Goal: Find specific page/section: Find specific page/section

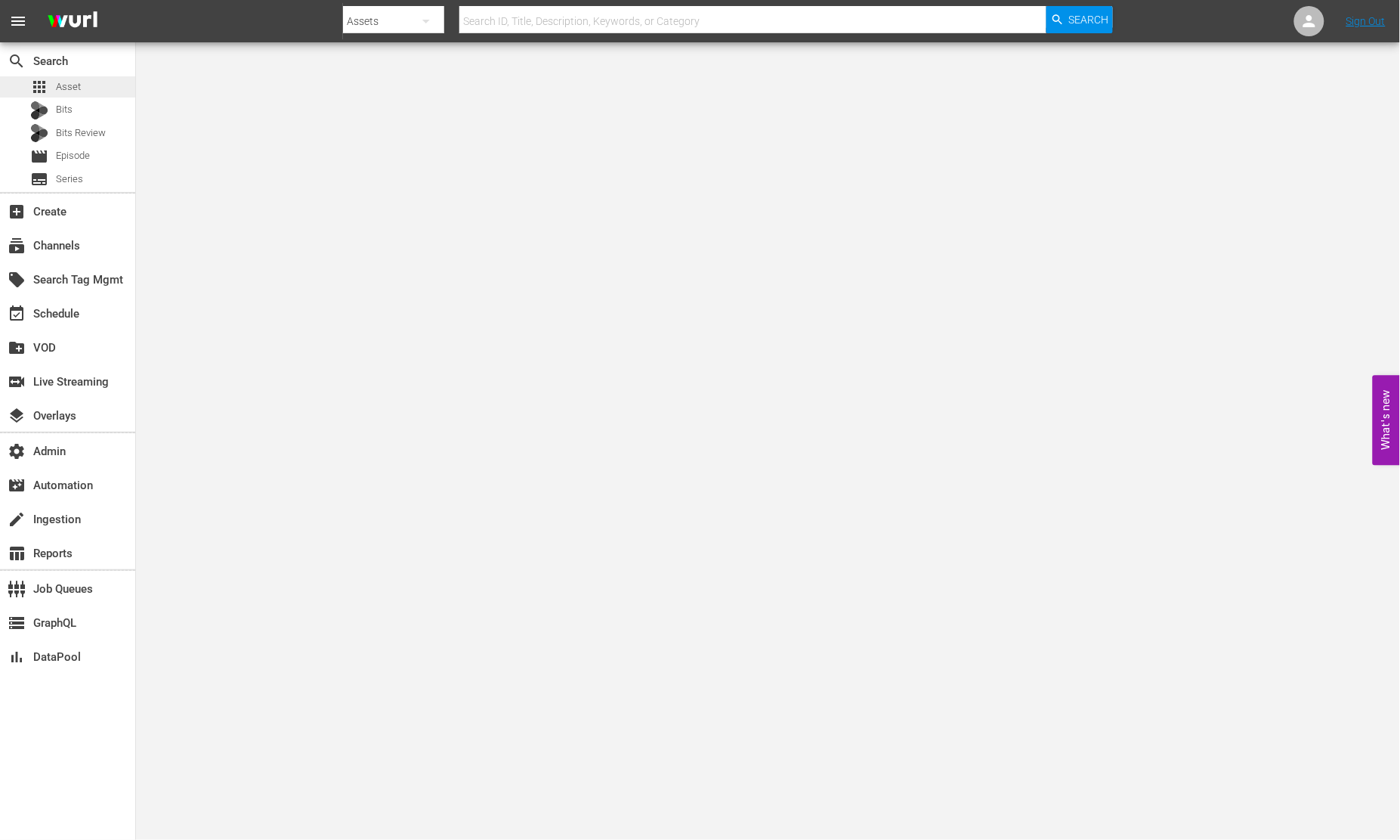
click at [81, 91] on div "apps Asset" at bounding box center [67, 86] width 135 height 21
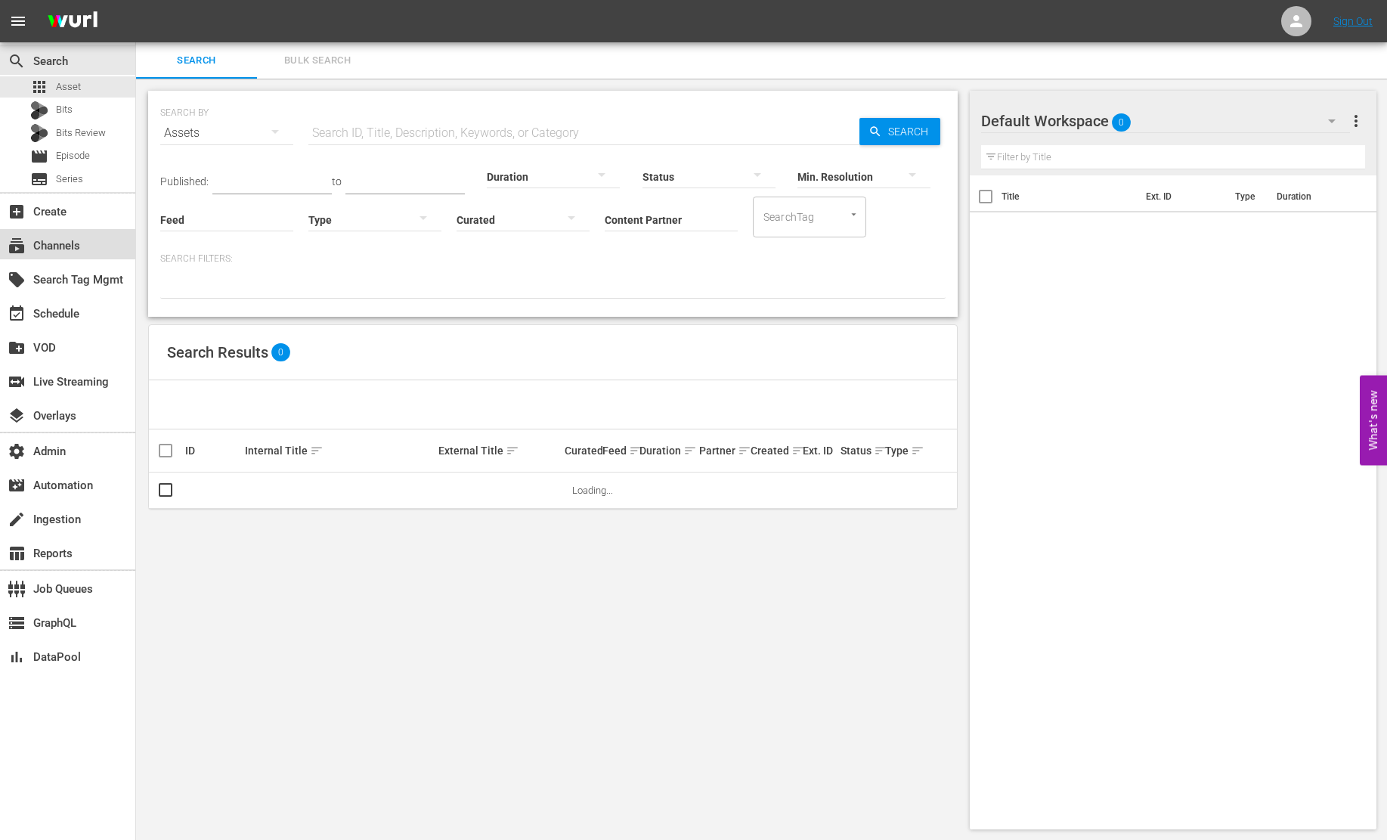
click at [83, 256] on div "subscriptions Channels" at bounding box center [67, 244] width 135 height 30
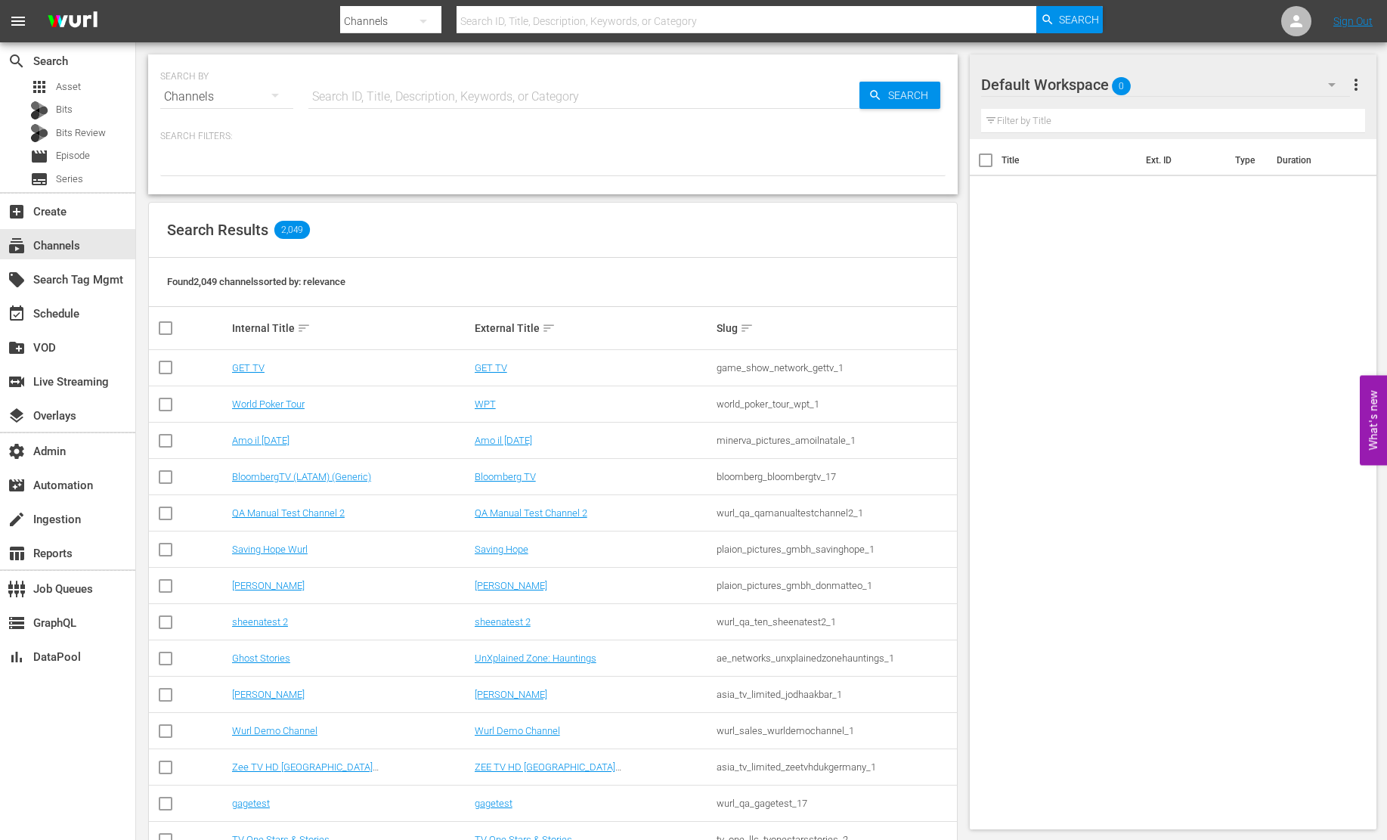
click at [386, 93] on input "text" at bounding box center [583, 97] width 551 height 36
type input "SONY"
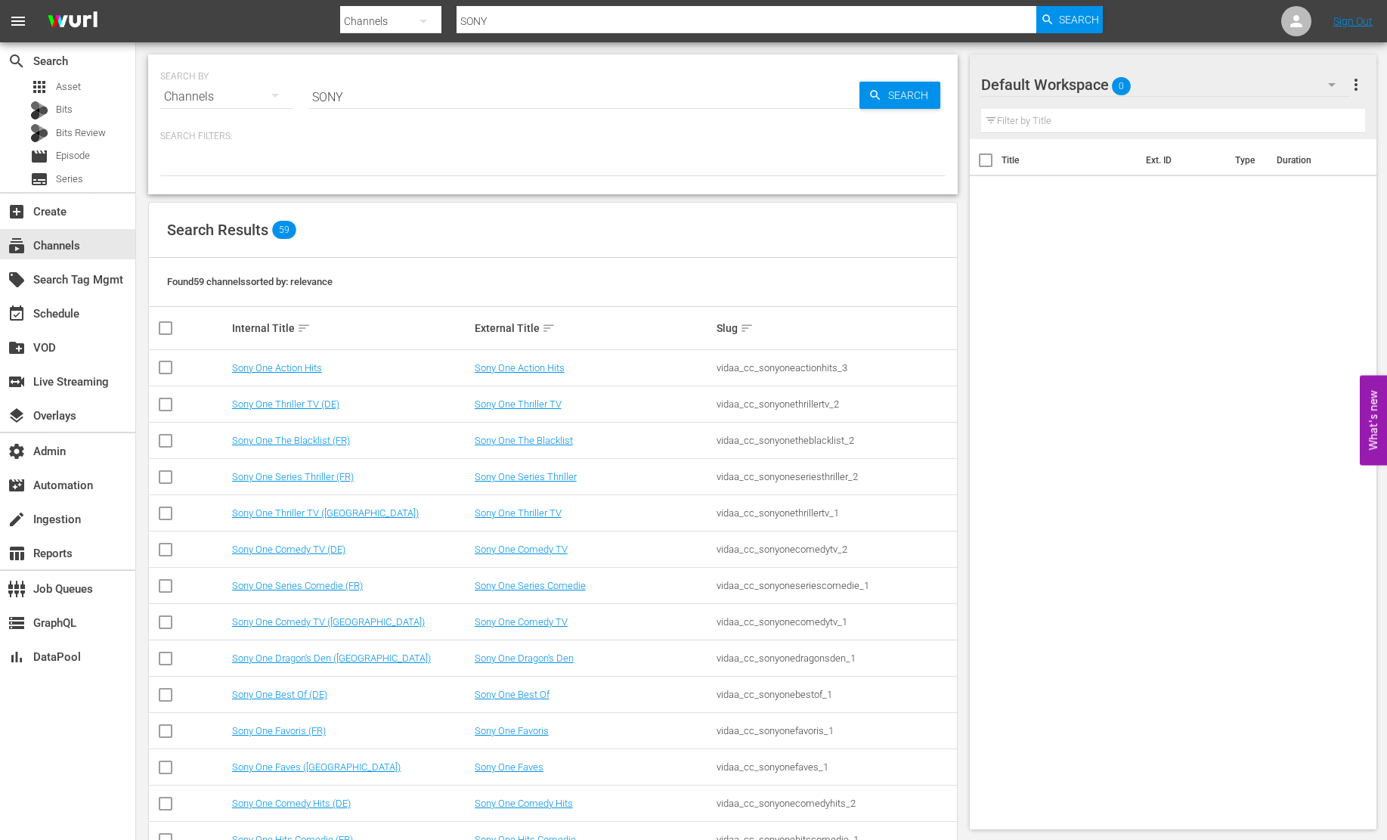
drag, startPoint x: 673, startPoint y: 341, endPoint x: 636, endPoint y: 358, distance: 40.9
click at [672, 341] on th "External Title sort" at bounding box center [593, 328] width 243 height 42
click at [531, 373] on link "Sony One Action Hits" at bounding box center [520, 367] width 90 height 11
click at [530, 407] on link "Sony One Thriller TV" at bounding box center [518, 403] width 87 height 11
click at [531, 438] on link "Sony One The Blacklist" at bounding box center [524, 440] width 98 height 11
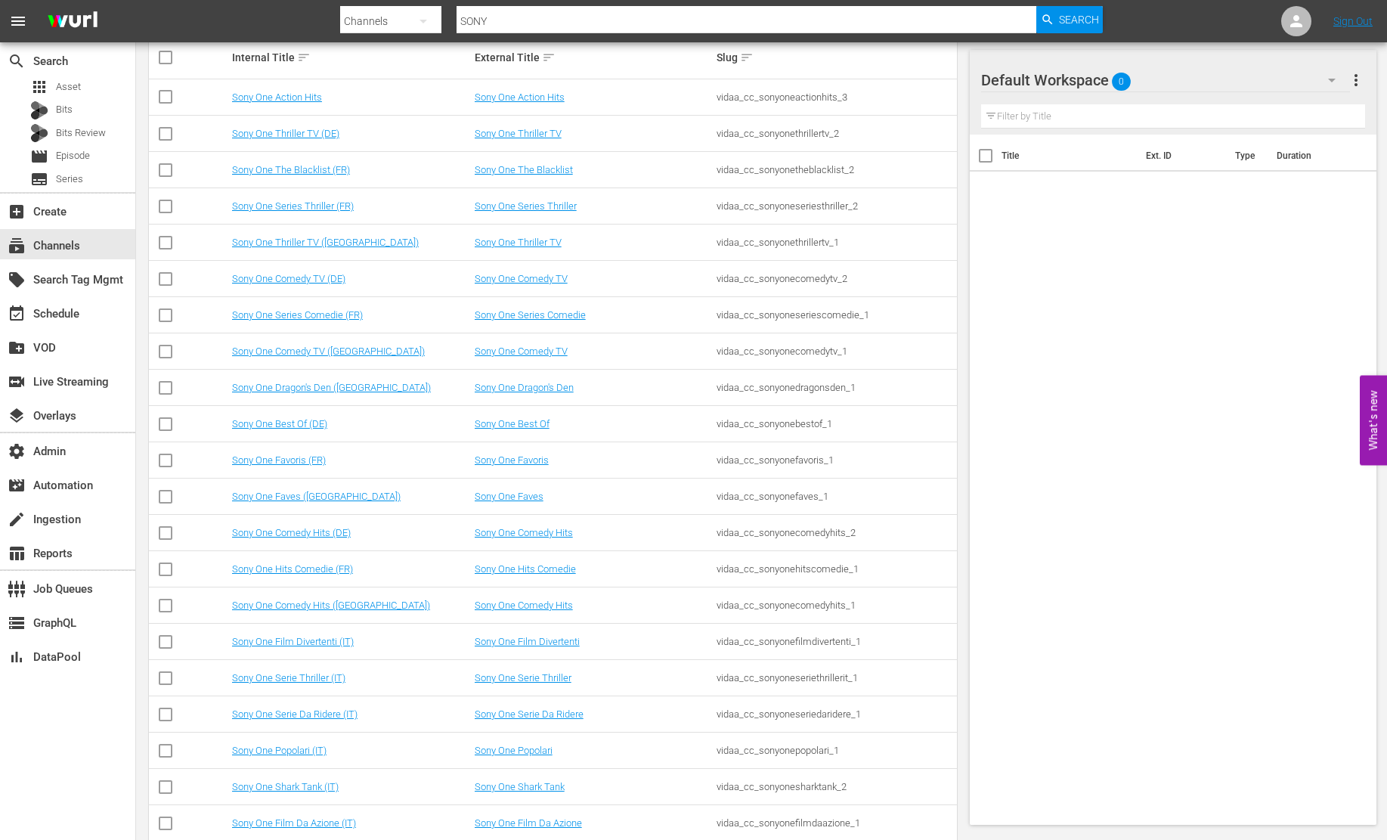
scroll to position [1026, 0]
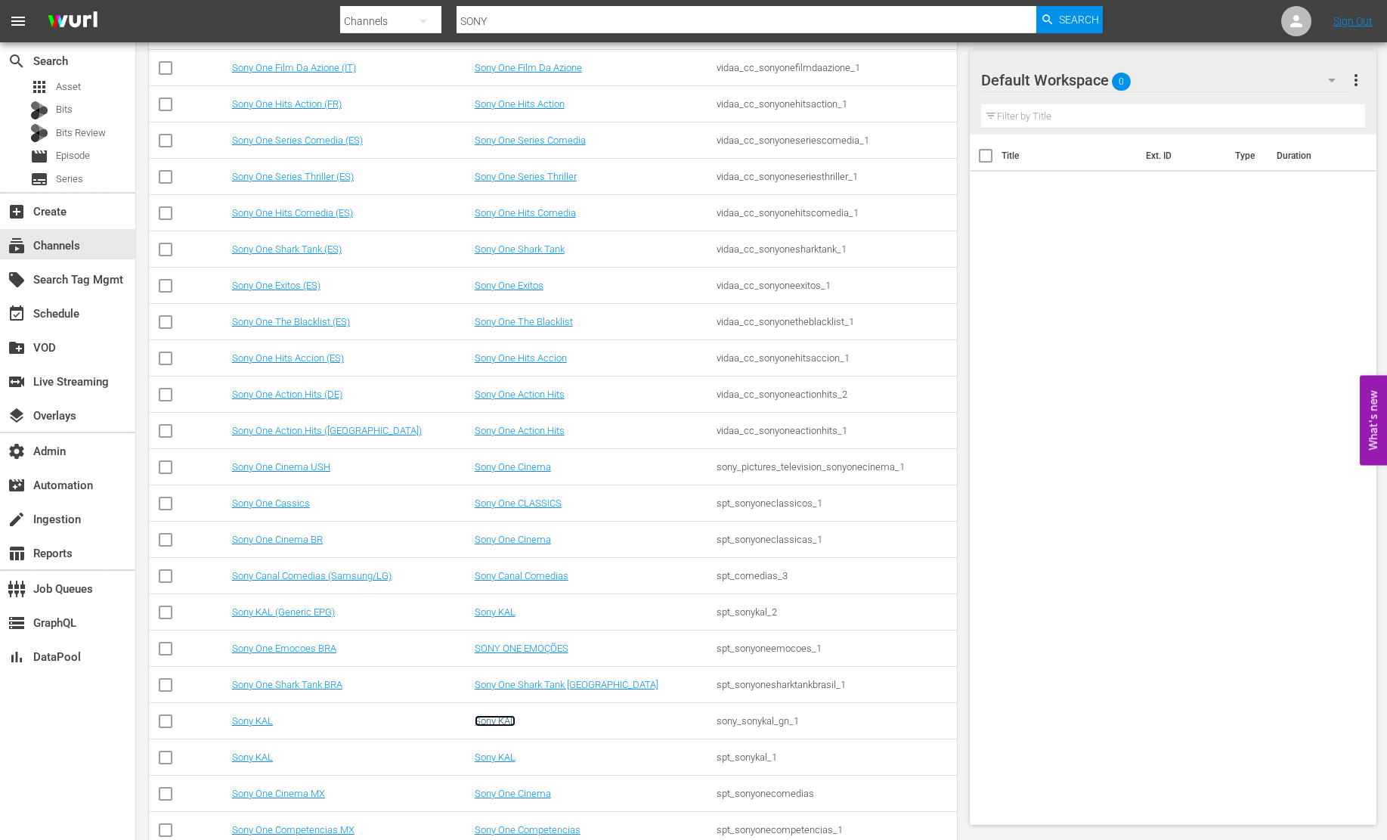
click at [502, 713] on td "Sony KAL" at bounding box center [593, 721] width 243 height 36
click at [497, 717] on link "Sony KAL" at bounding box center [495, 720] width 41 height 11
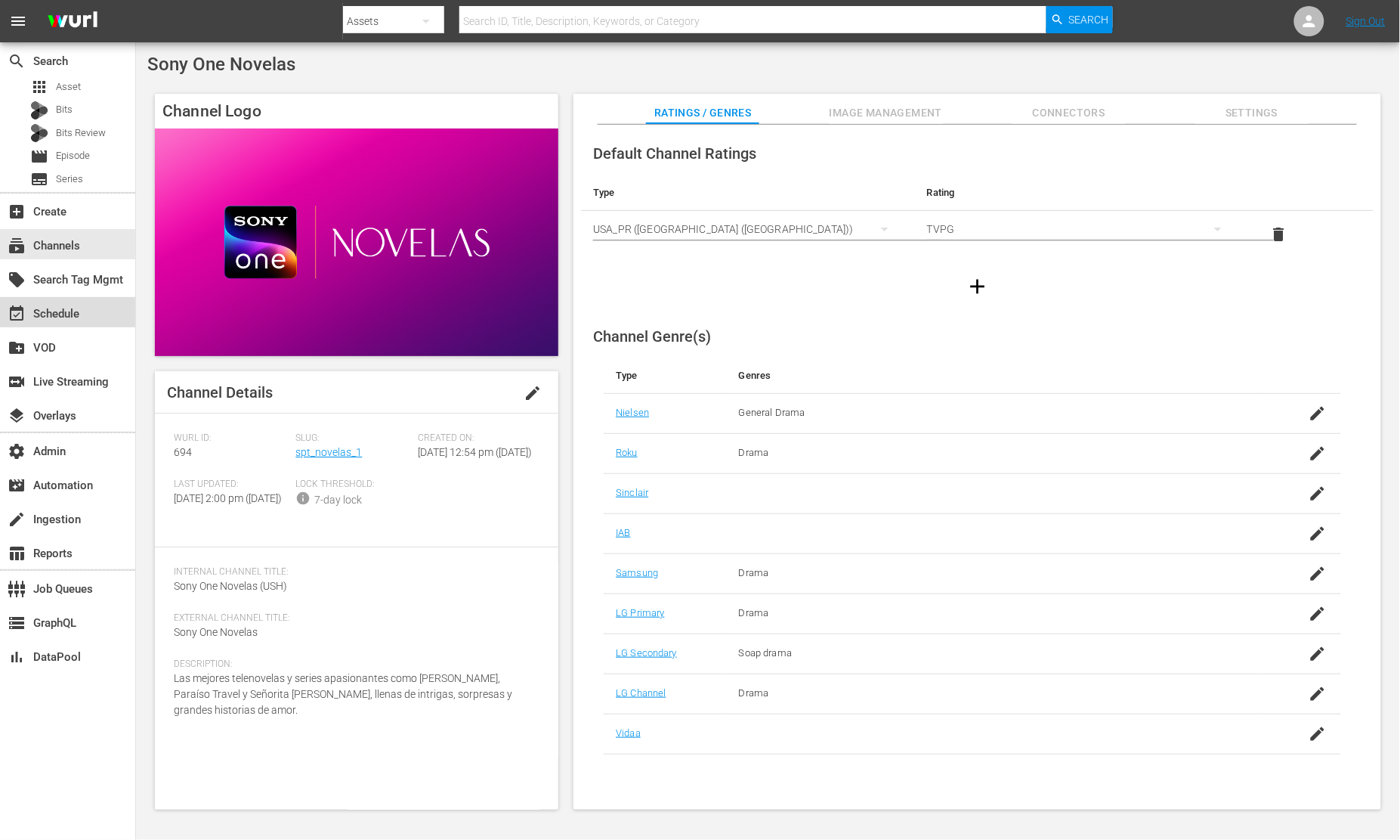
click at [81, 305] on div "event_available Schedule" at bounding box center [42, 312] width 85 height 14
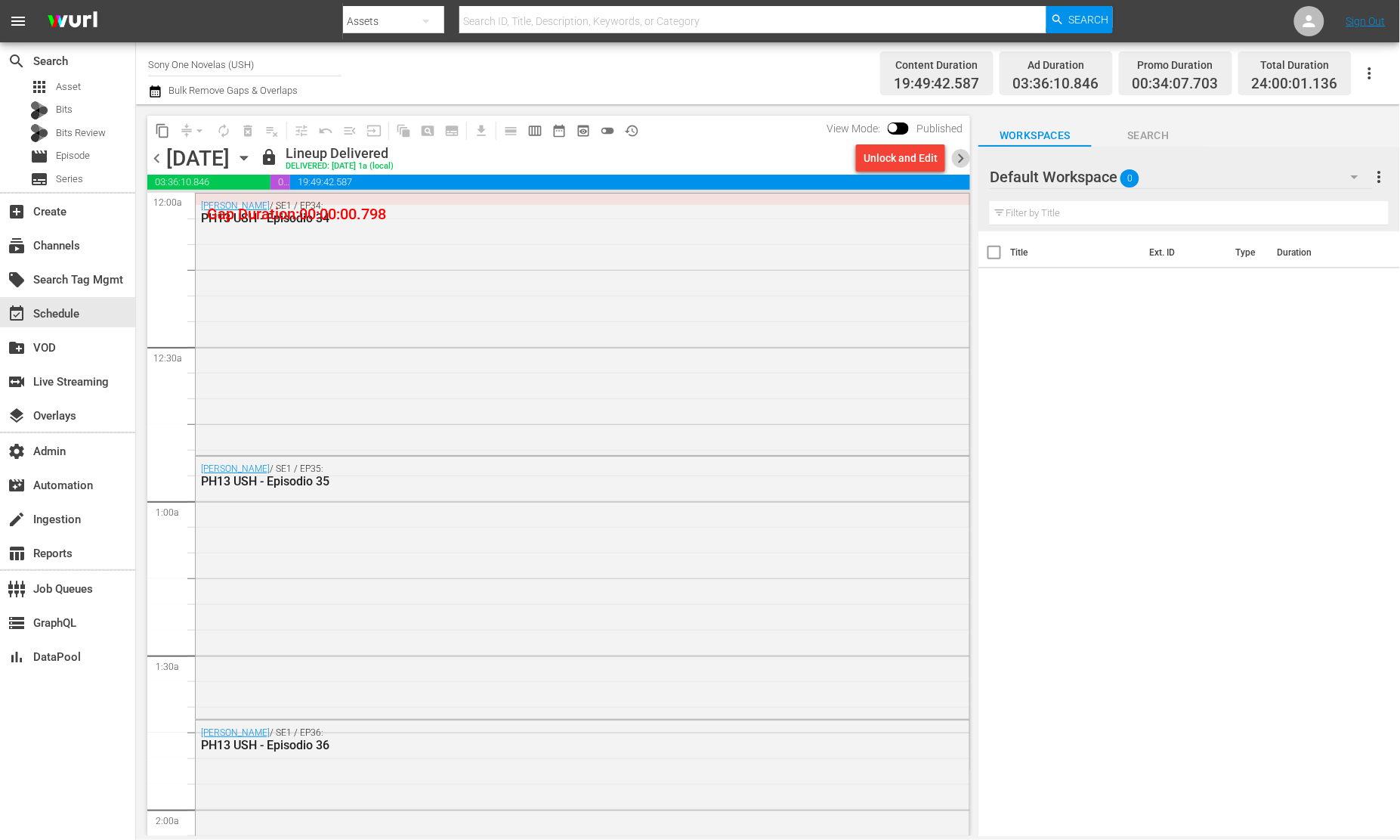
click at [964, 156] on span "chevron_right" at bounding box center [961, 158] width 19 height 19
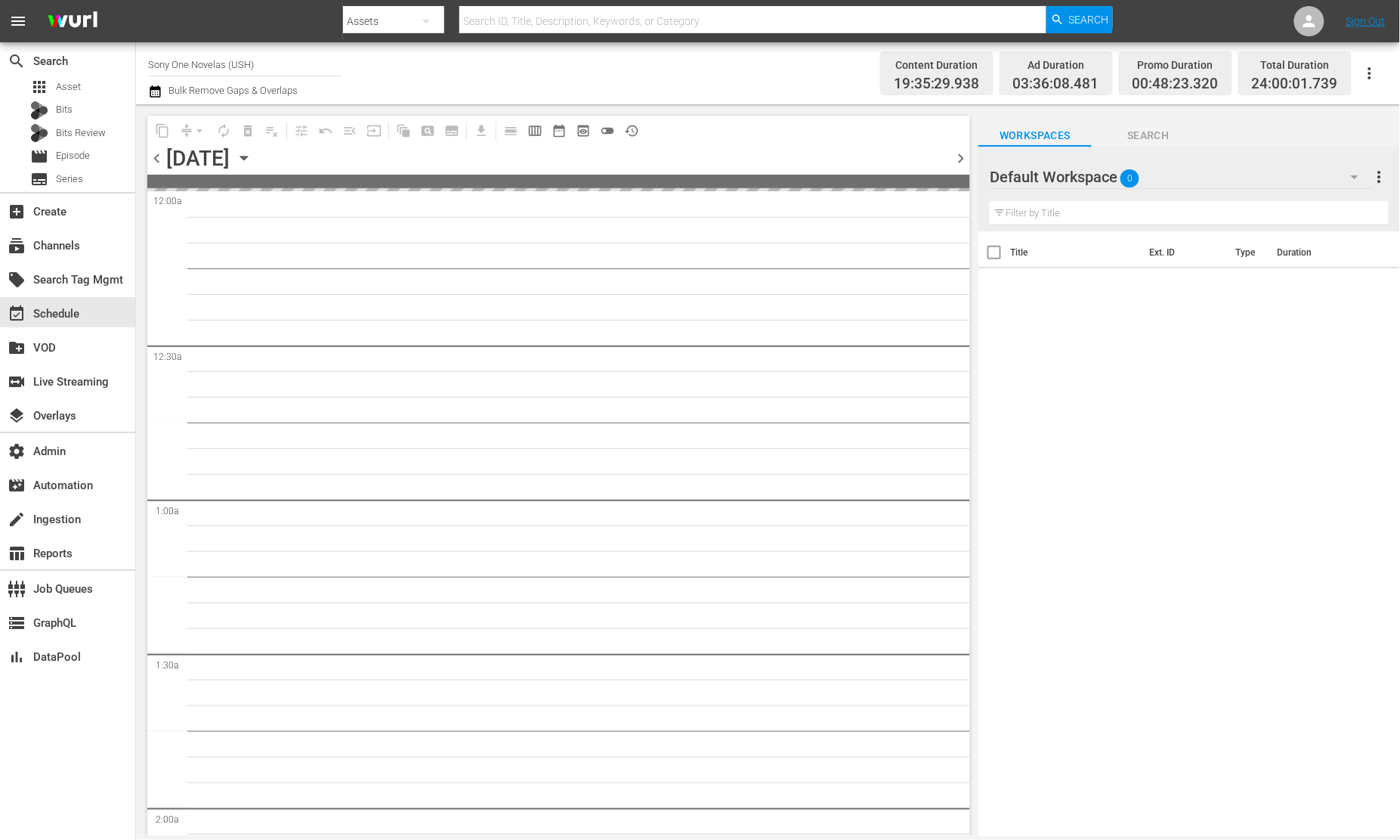
click at [964, 157] on span "chevron_right" at bounding box center [961, 158] width 19 height 19
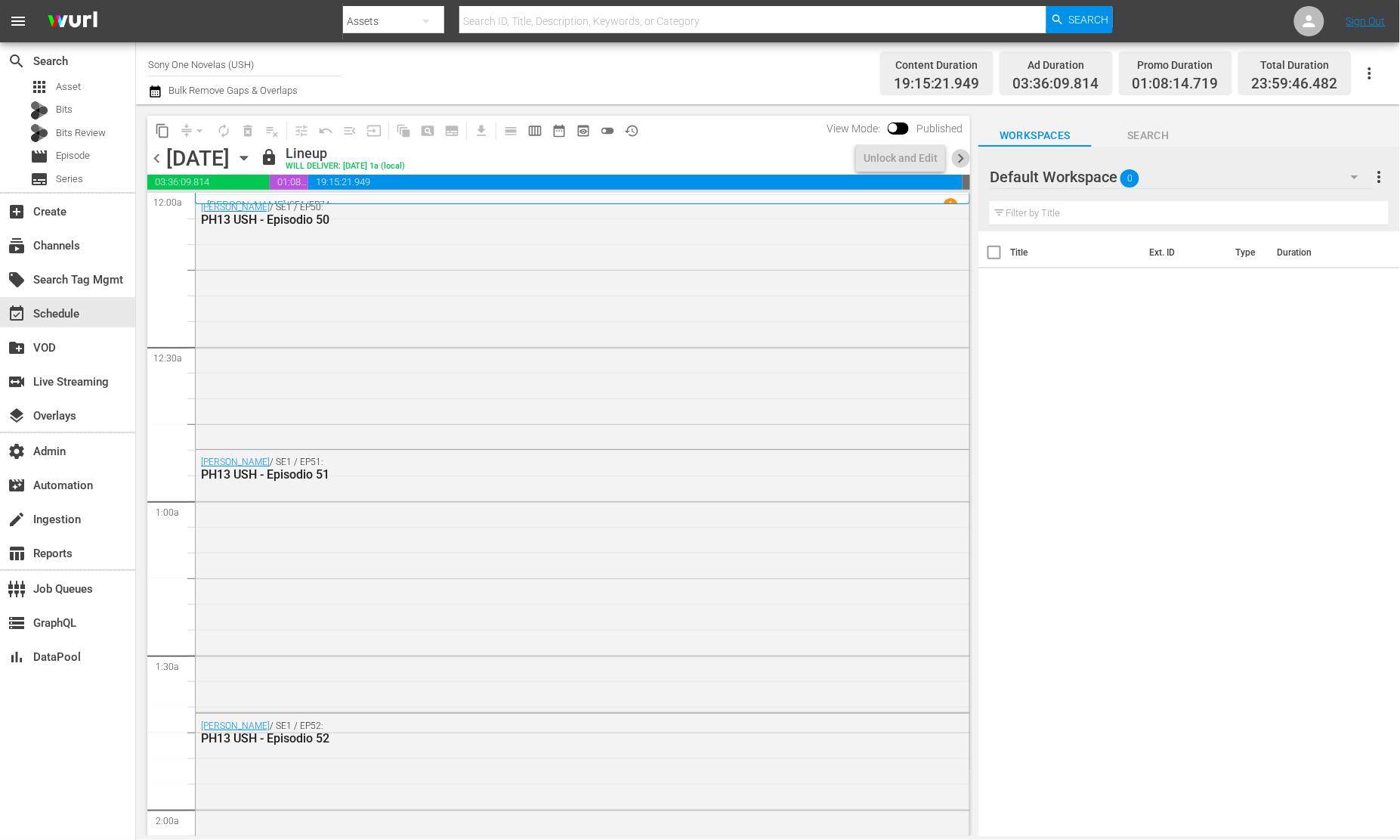
click at [964, 157] on span "chevron_right" at bounding box center [961, 158] width 19 height 19
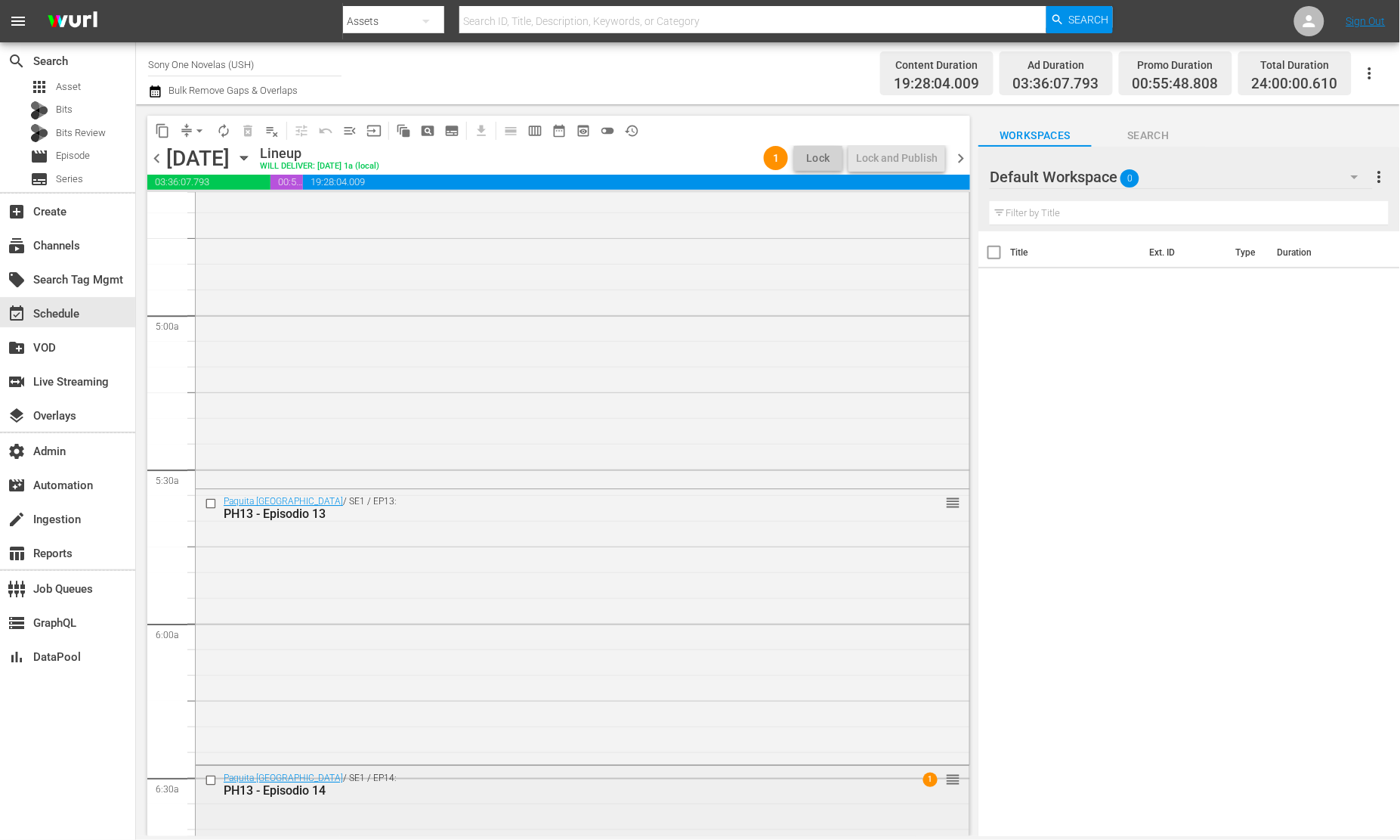
scroll to position [1849, 0]
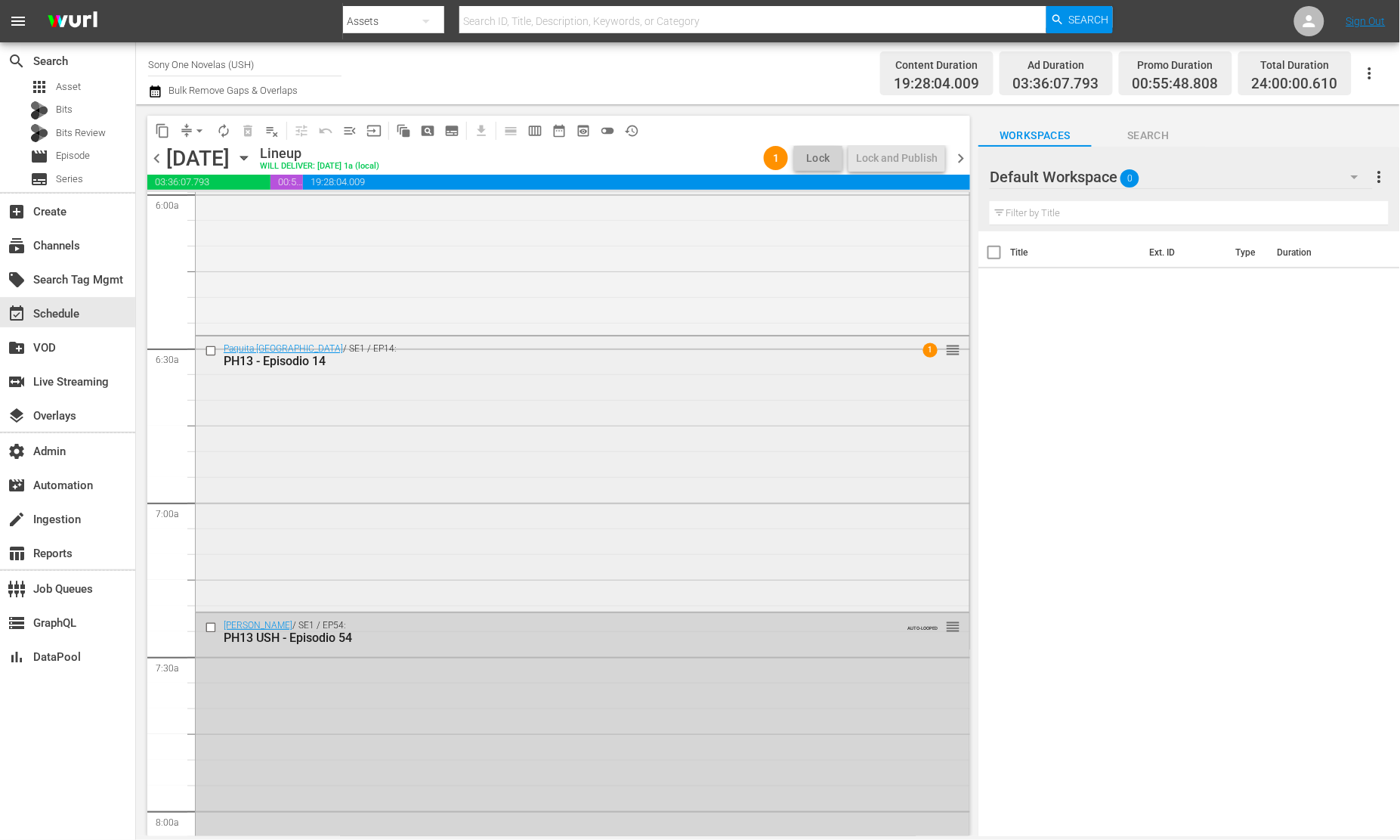
click at [772, 390] on div "Paquita La Del Barrio / SE1 / EP14: PH13 - Episodio 14 1 reorder" at bounding box center [583, 472] width 774 height 272
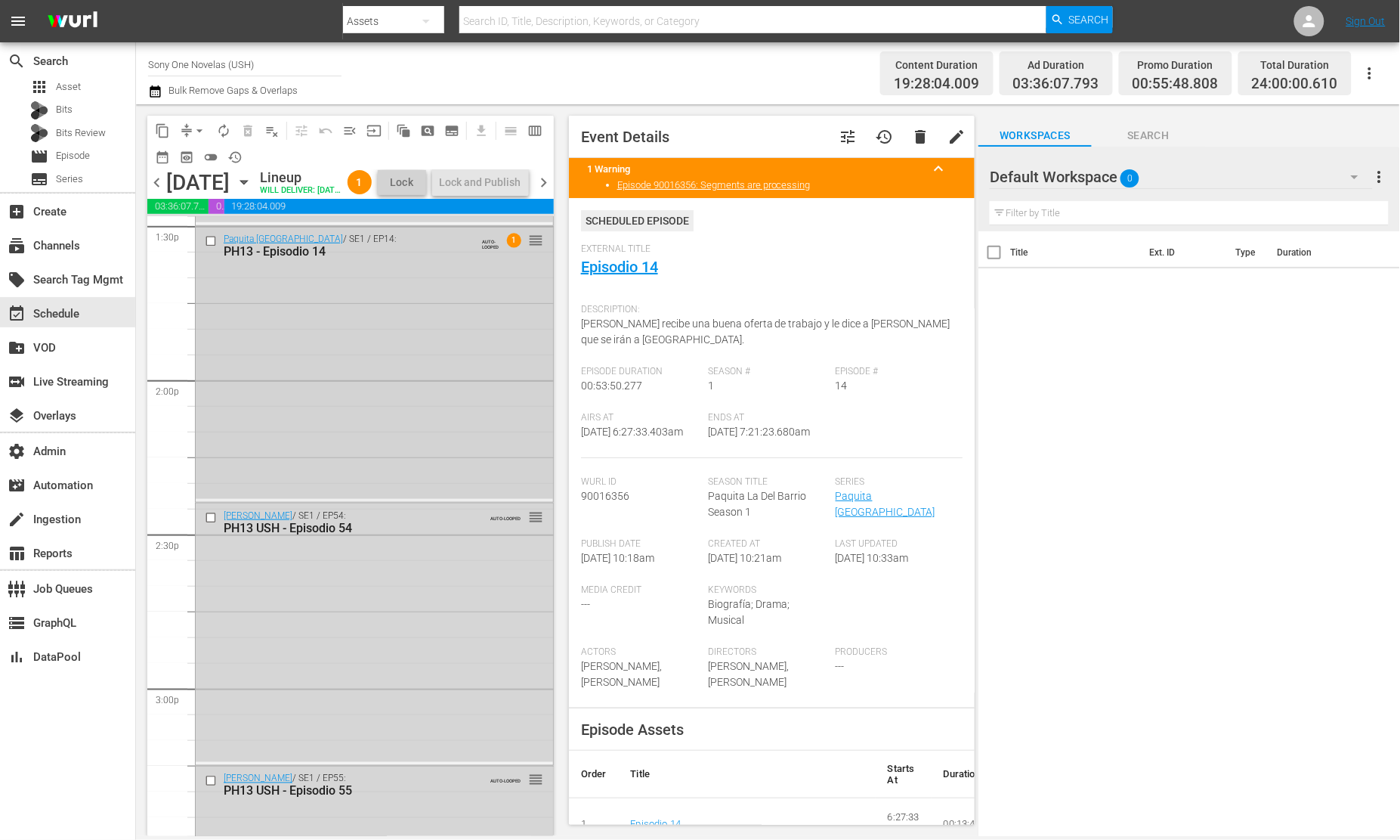
scroll to position [4143, 0]
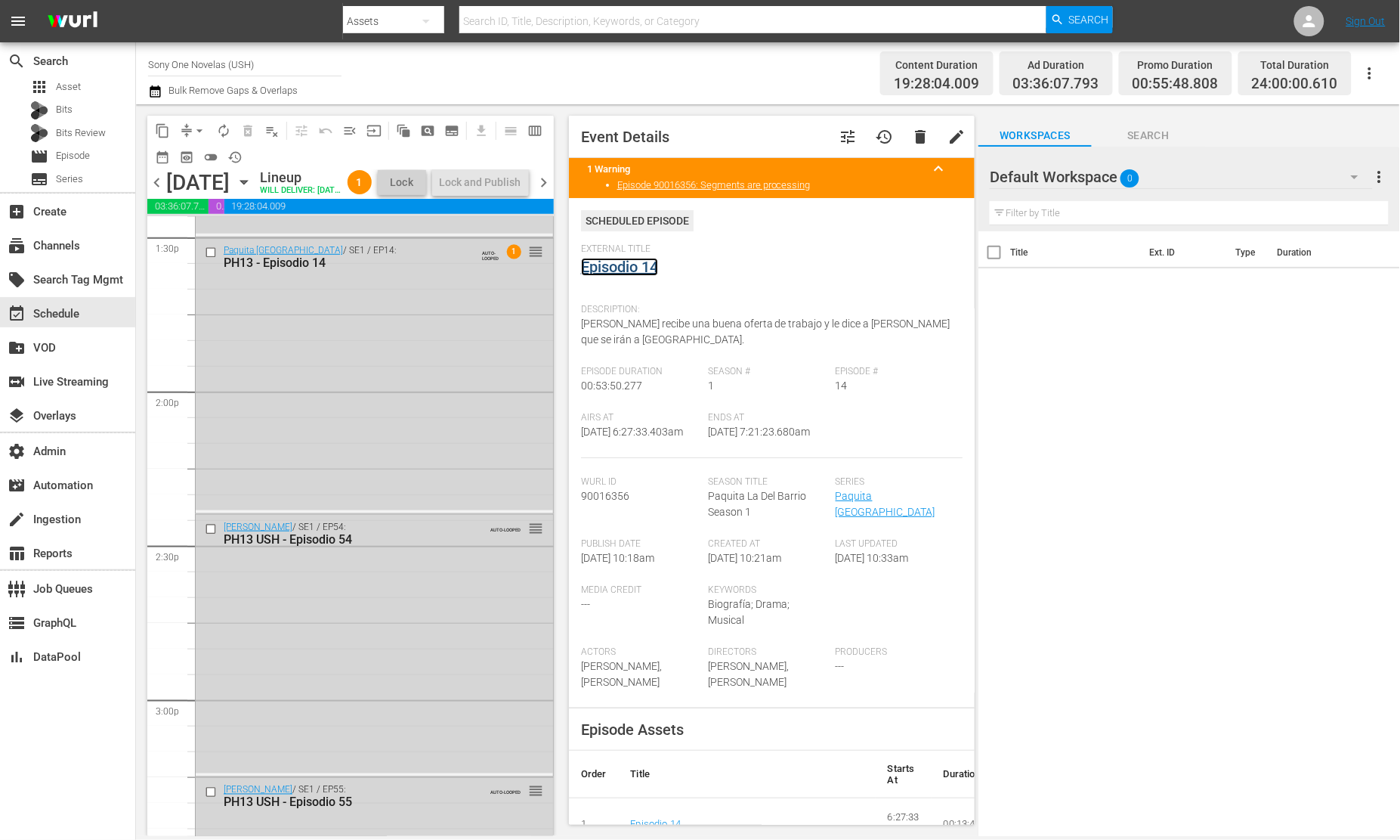
click at [655, 268] on link "Episodio 14" at bounding box center [619, 267] width 77 height 18
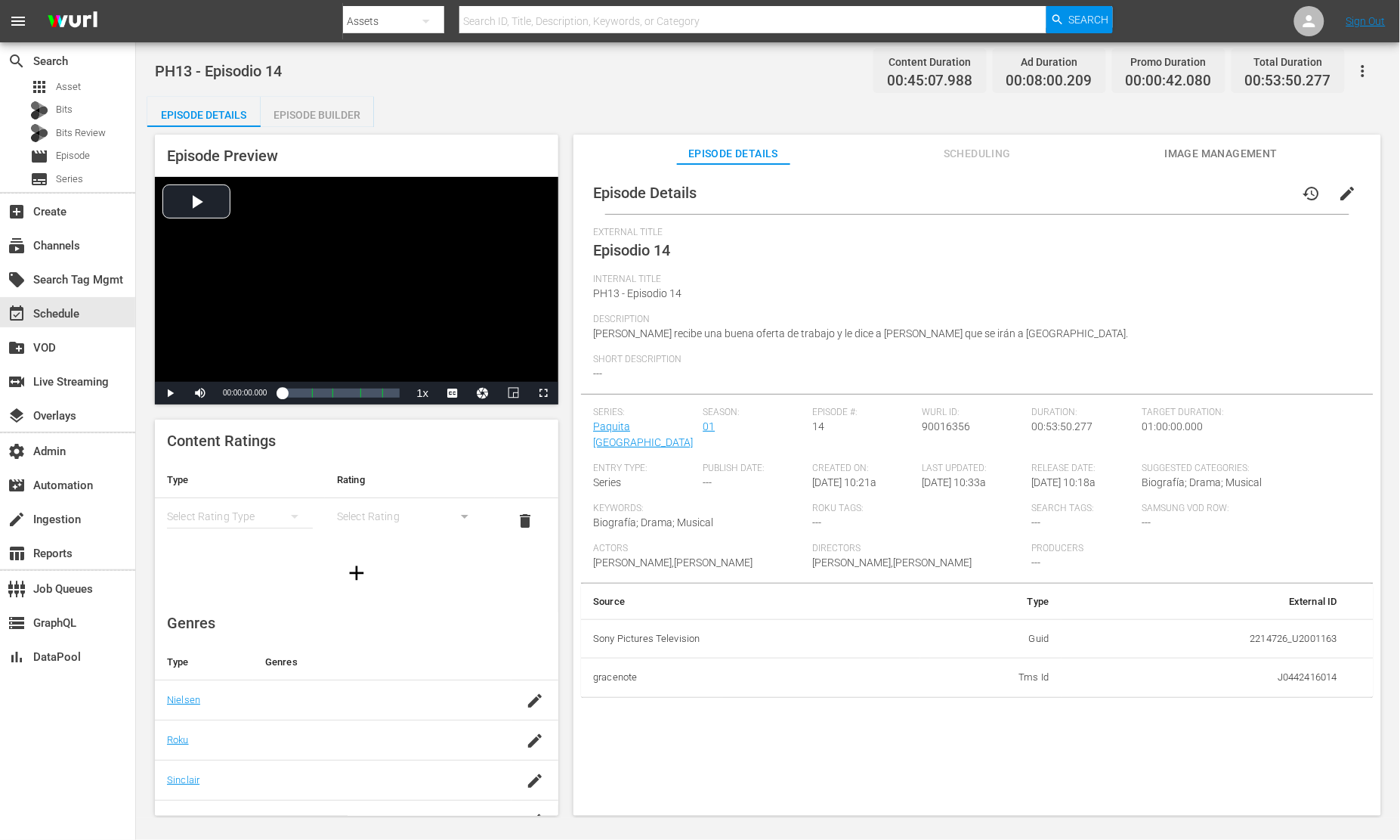
click at [1363, 76] on icon "button" at bounding box center [1363, 71] width 3 height 12
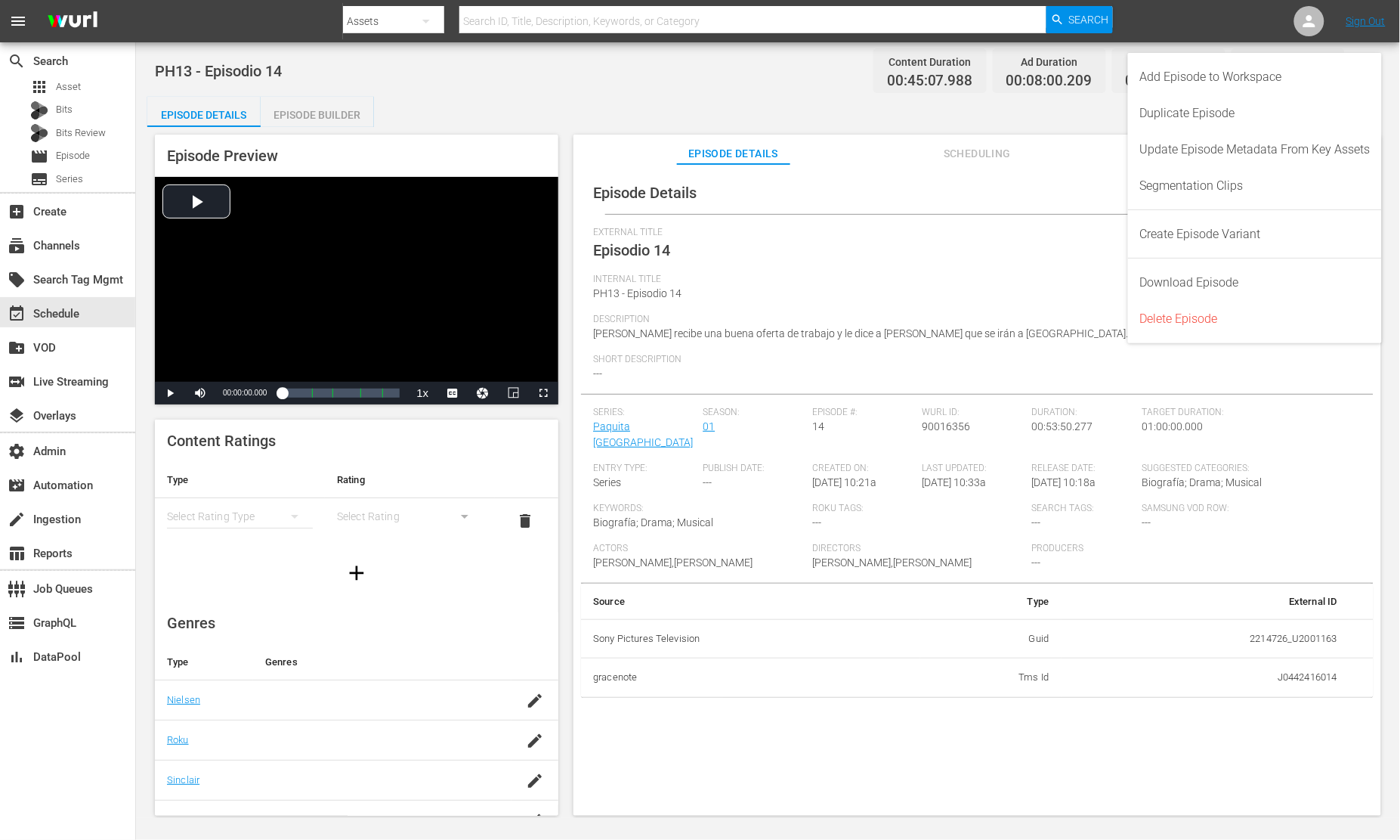
click at [979, 186] on div "Episode Details history edit" at bounding box center [977, 193] width 793 height 42
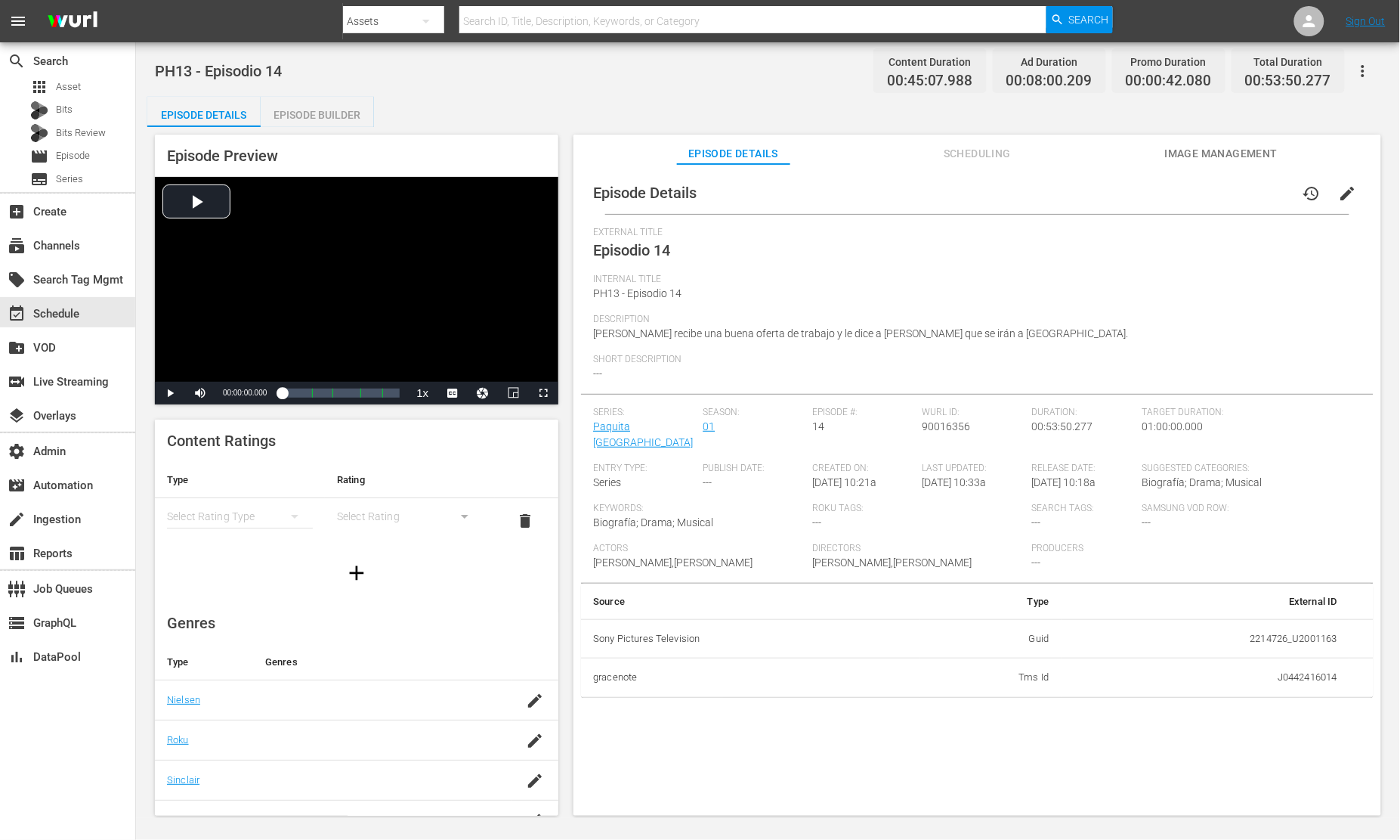
click at [1366, 71] on icon "button" at bounding box center [1363, 71] width 18 height 18
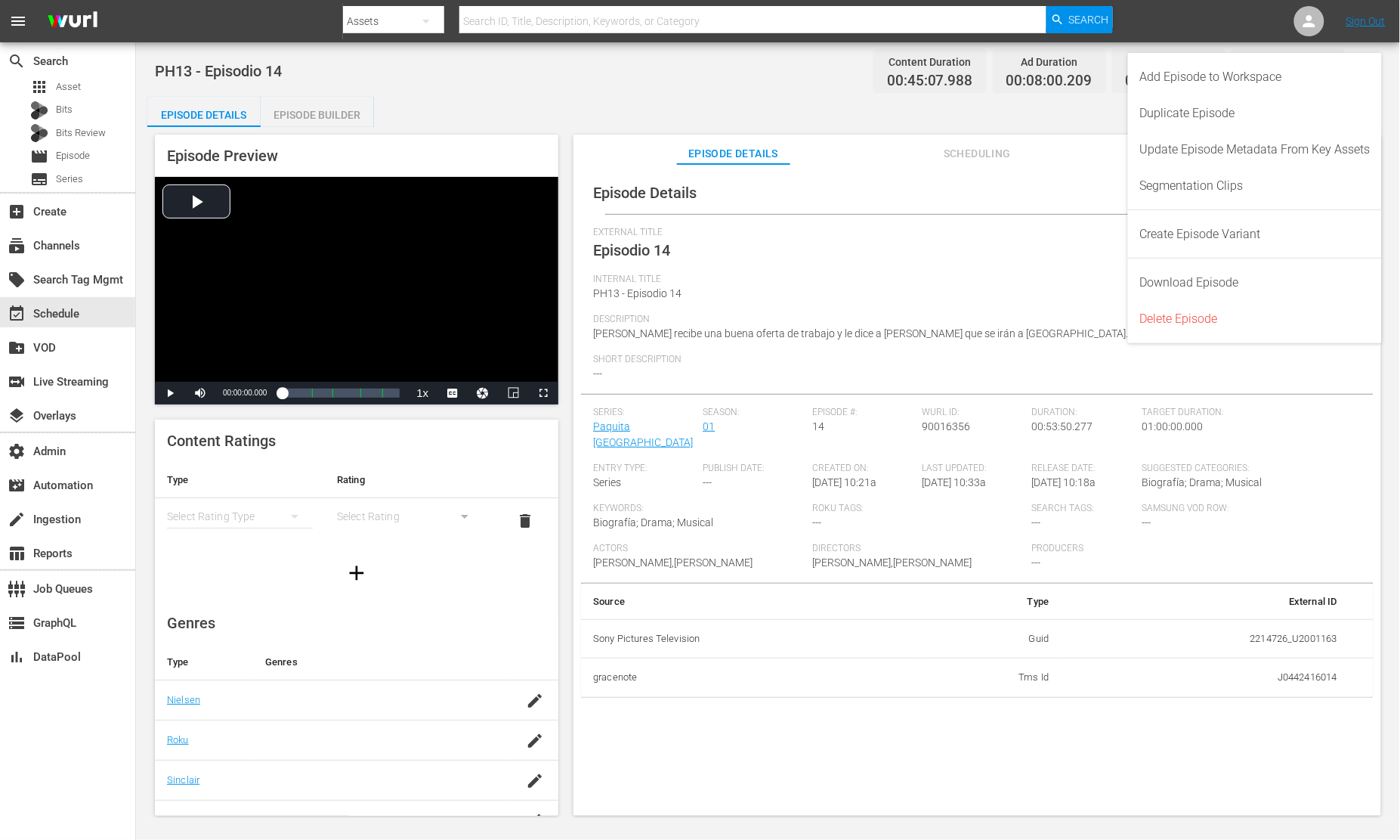
drag, startPoint x: 893, startPoint y: 185, endPoint x: 868, endPoint y: 204, distance: 30.7
click at [892, 186] on div "Episode Details history edit" at bounding box center [977, 193] width 793 height 42
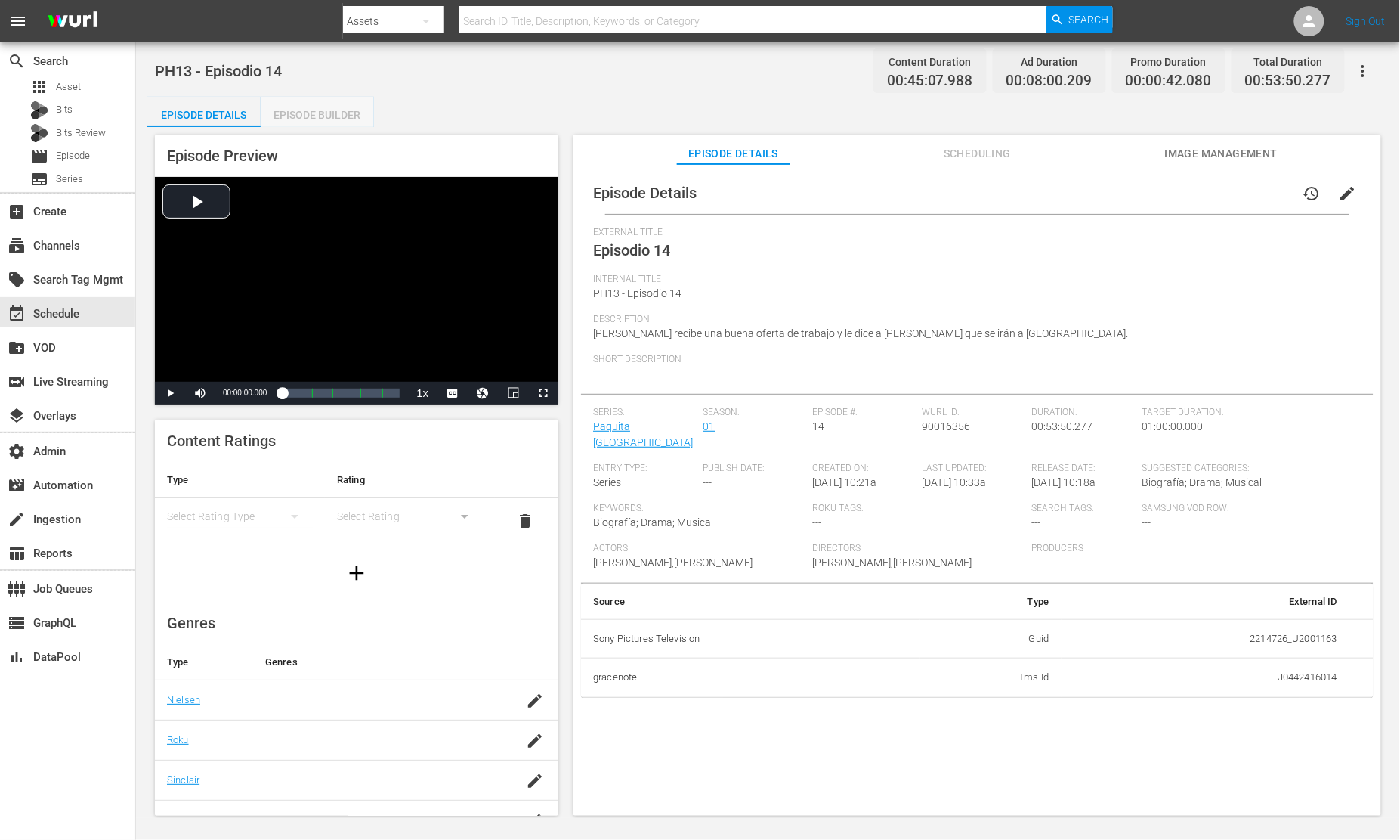
click at [329, 103] on div "Episode Builder" at bounding box center [317, 115] width 113 height 36
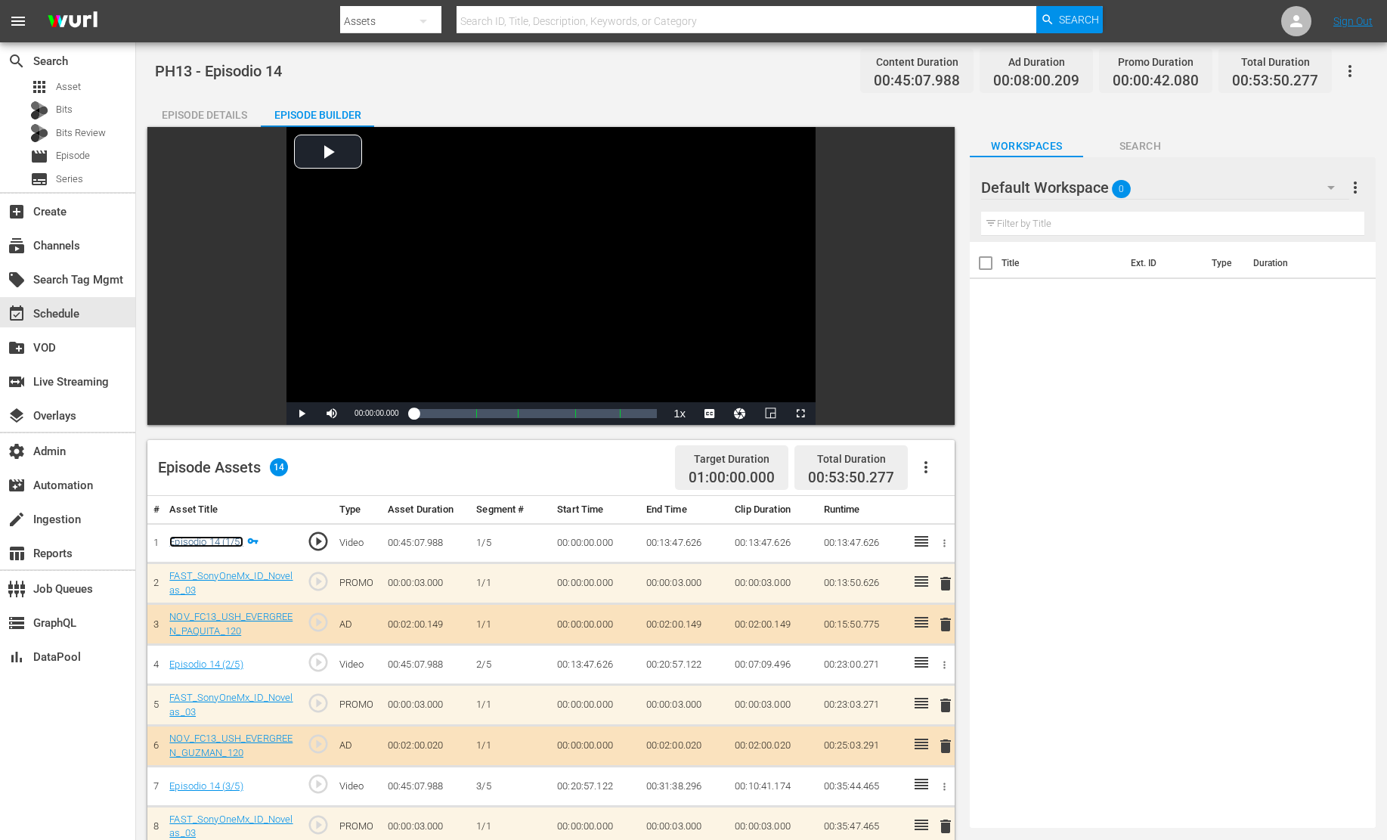
click at [226, 543] on link "Episodio 14 (1/5)" at bounding box center [205, 541] width 73 height 11
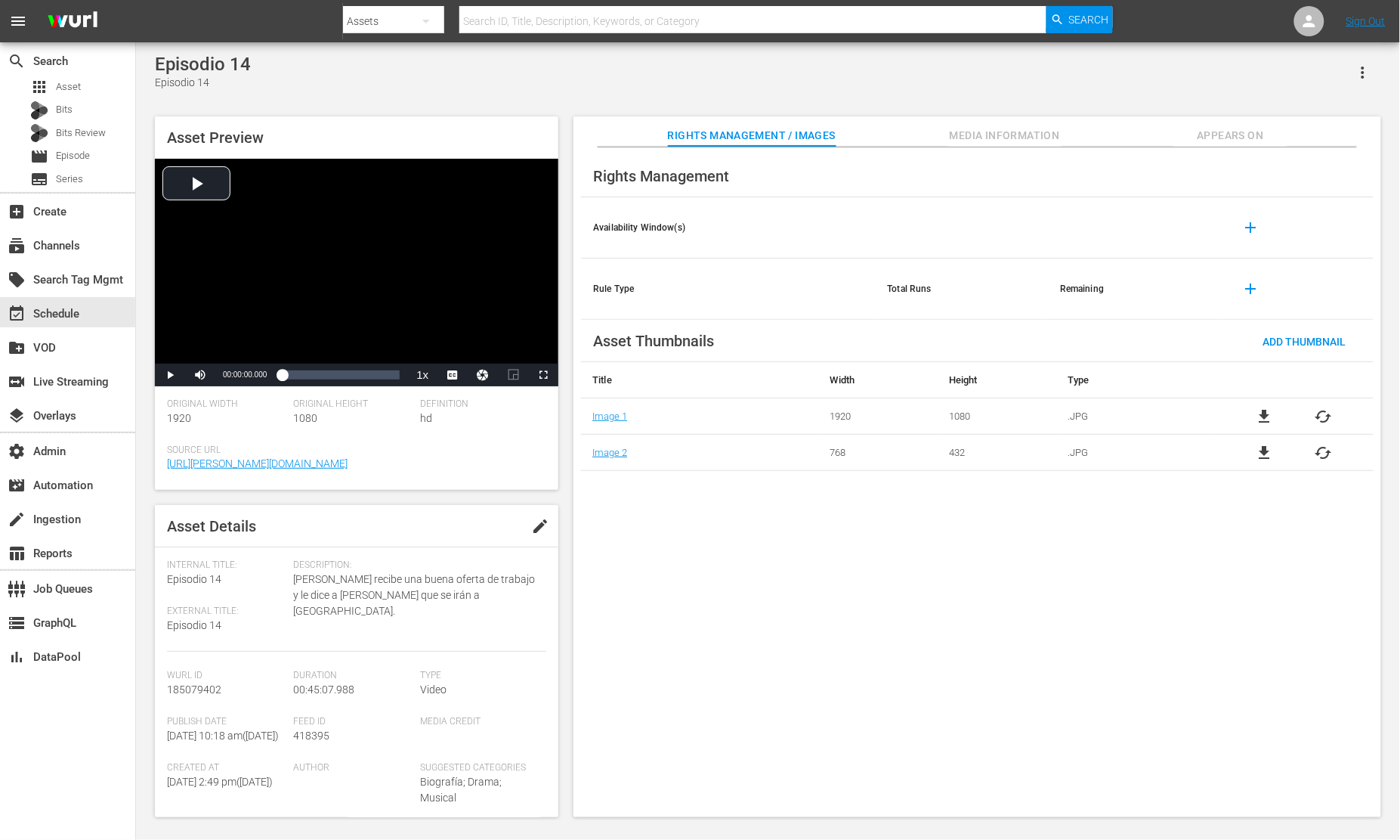
click at [1368, 72] on icon "button" at bounding box center [1363, 72] width 18 height 18
click at [1310, 126] on div "Segmentation Clips" at bounding box center [1297, 115] width 145 height 36
click at [85, 90] on div "apps Asset" at bounding box center [67, 86] width 135 height 21
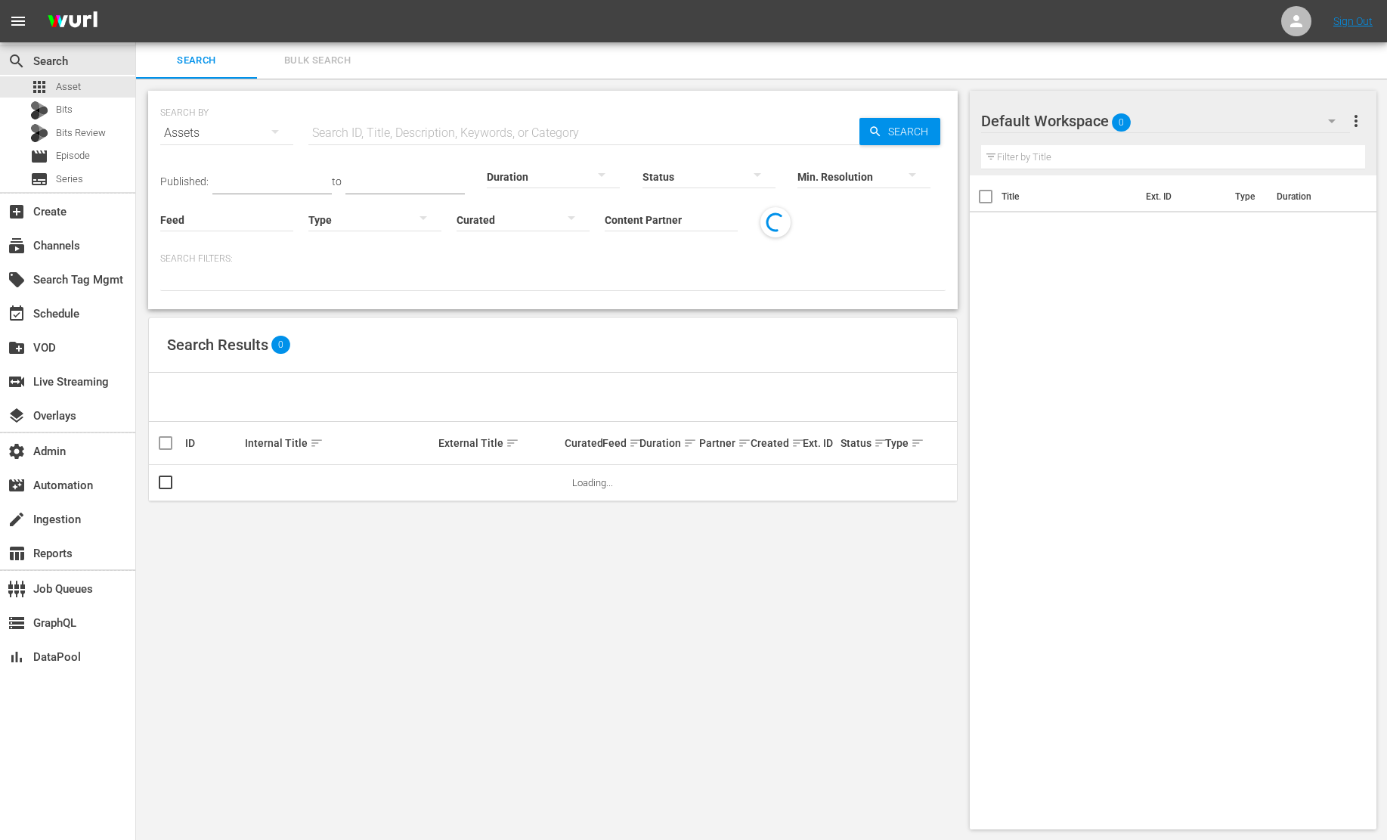
drag, startPoint x: 443, startPoint y: 125, endPoint x: 585, endPoint y: 125, distance: 142.1
click at [443, 125] on input "text" at bounding box center [583, 133] width 551 height 36
paste input "Storage Wars: Hollywood Hauls"
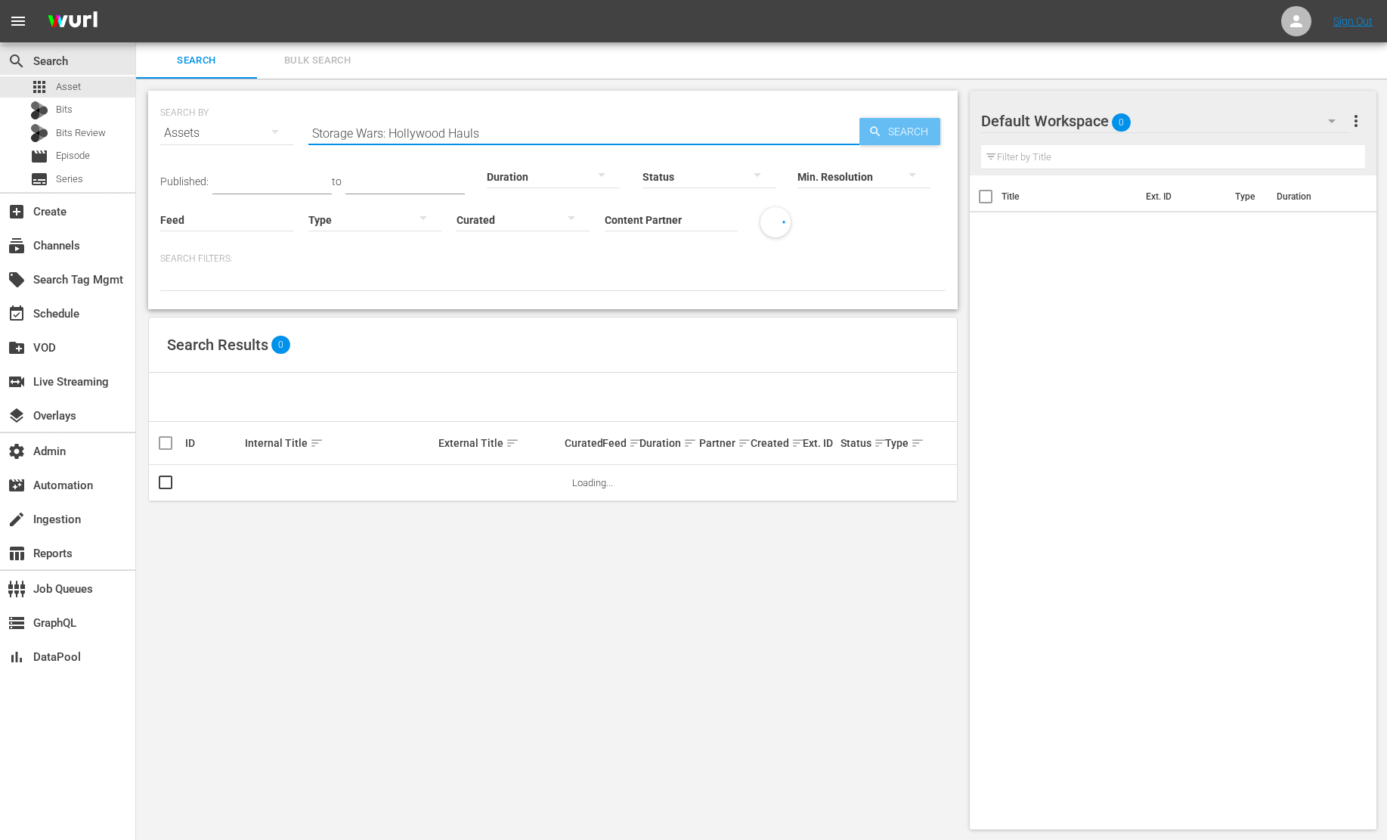
type input "Storage Wars: Hollywood Hauls"
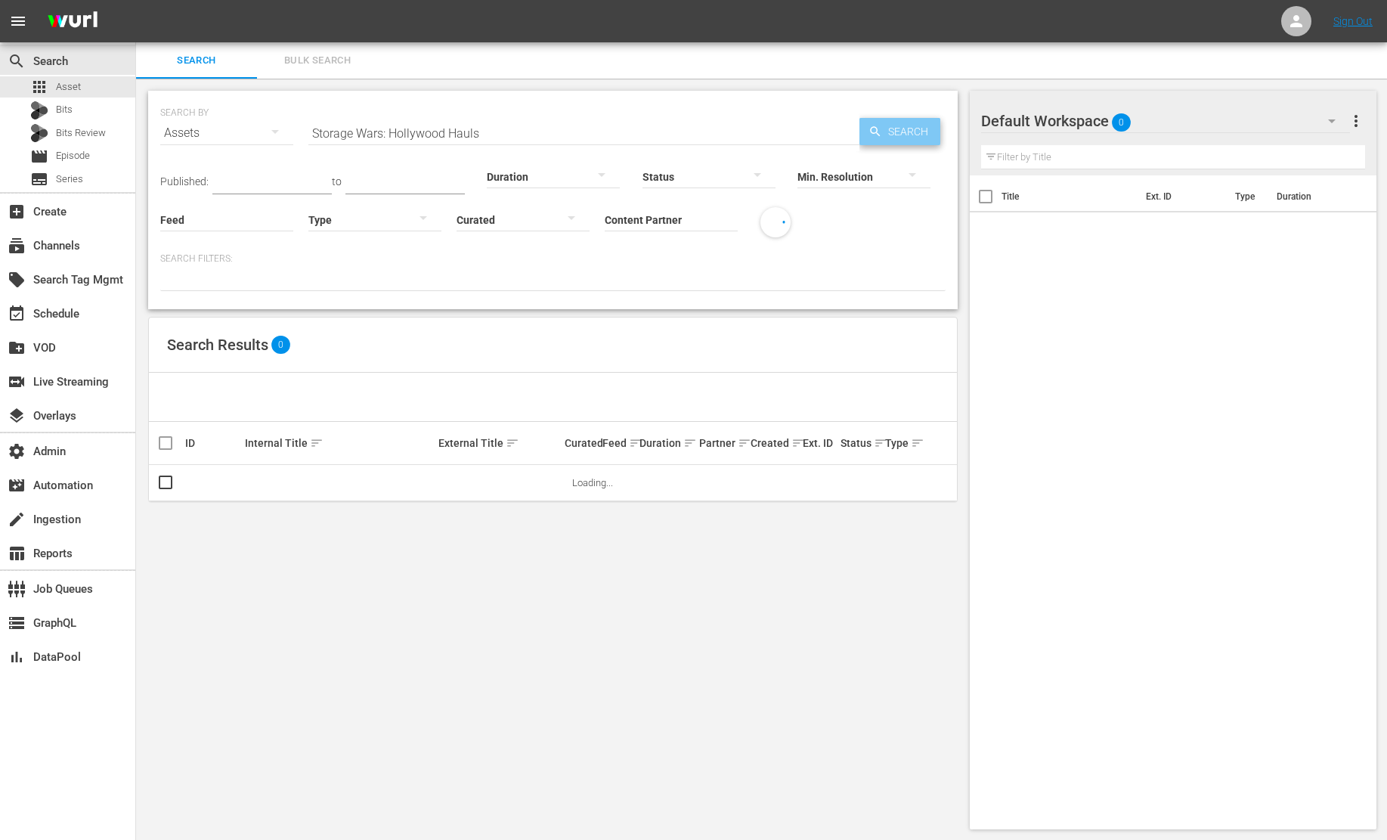
click at [879, 120] on div "Search" at bounding box center [899, 131] width 81 height 27
click at [402, 573] on div "SEARCH BY Search By Assets Search ID, Title, Description, Keywords, or Category…" at bounding box center [553, 460] width 834 height 763
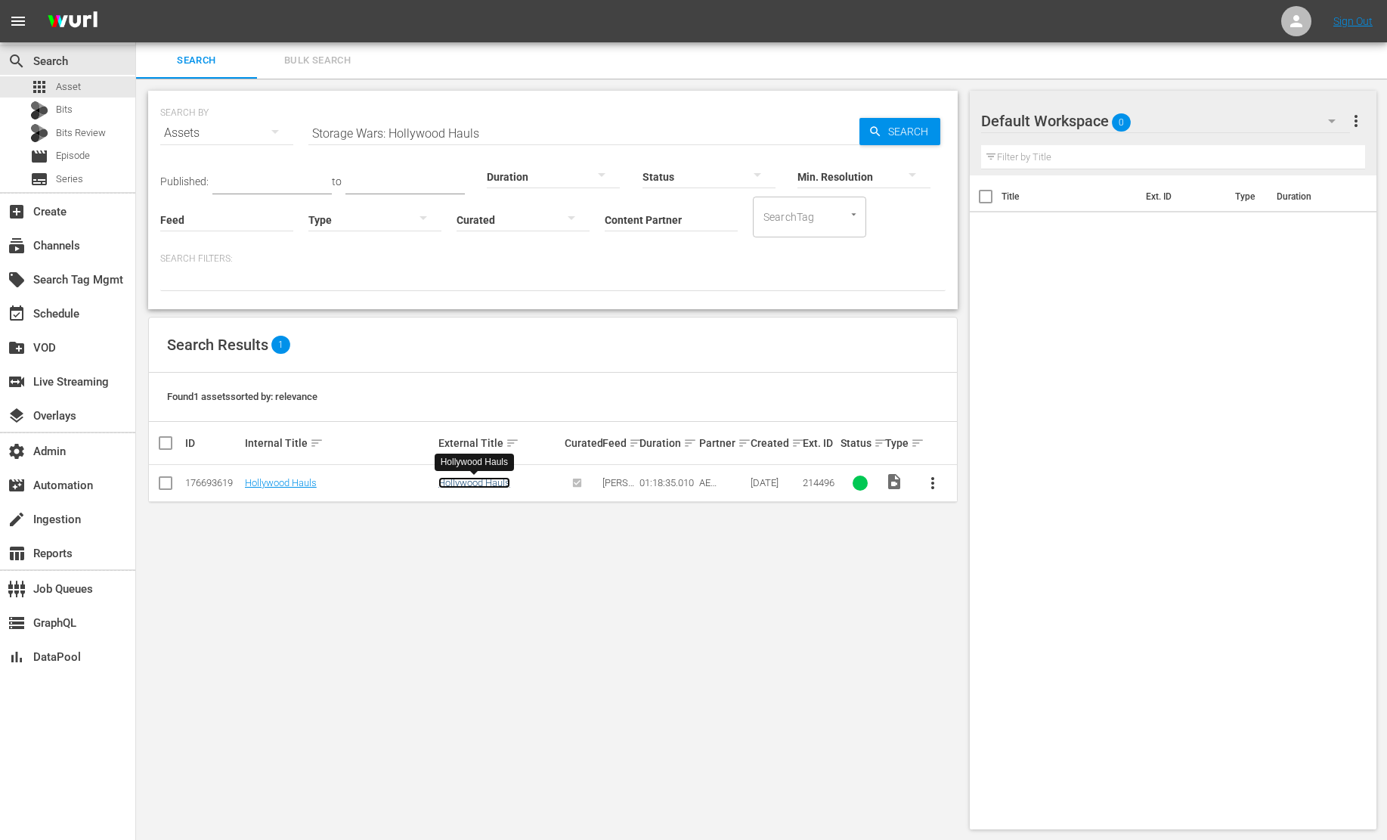
click at [475, 483] on link "Hollywood Hauls" at bounding box center [474, 482] width 72 height 11
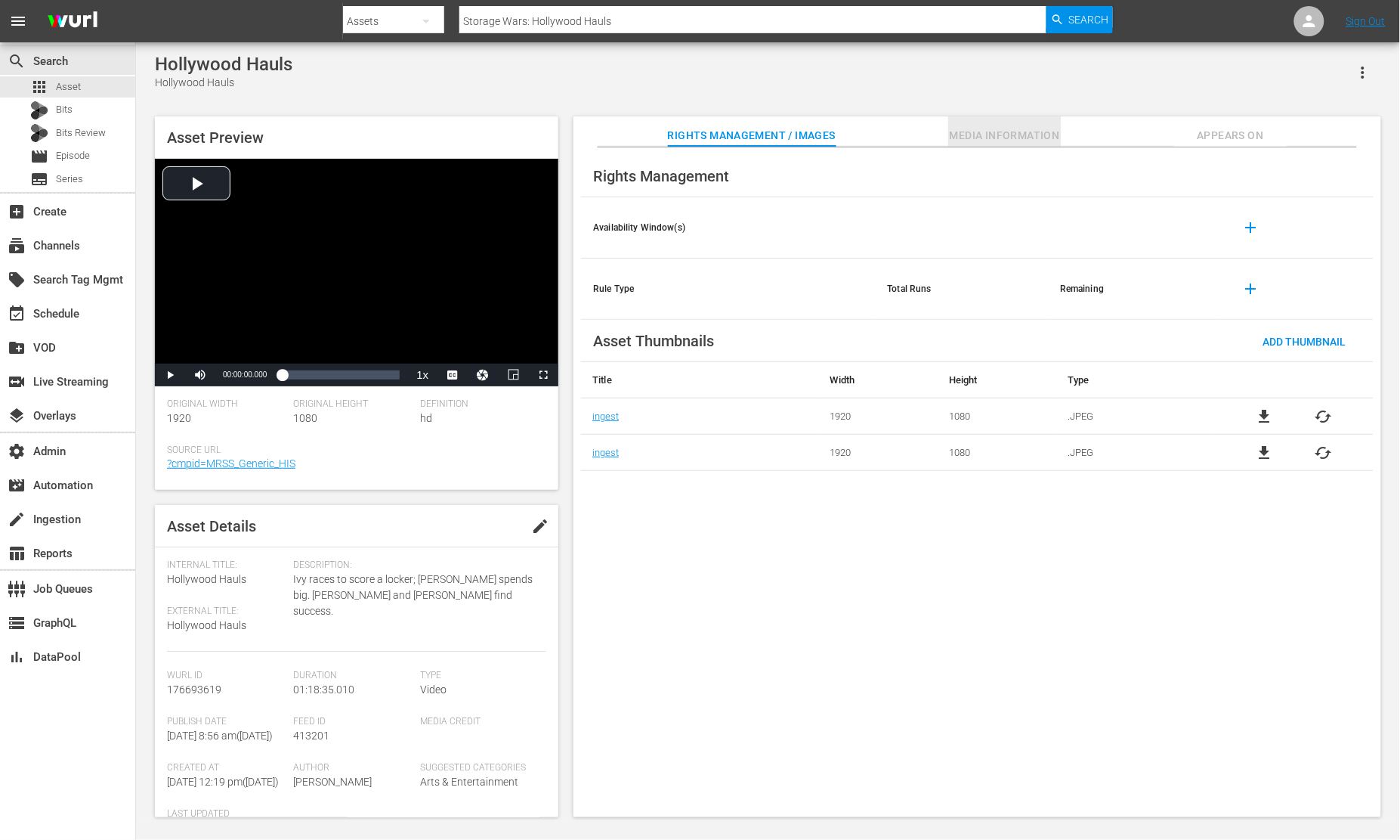
click at [989, 141] on span "Media Information" at bounding box center [1005, 135] width 113 height 19
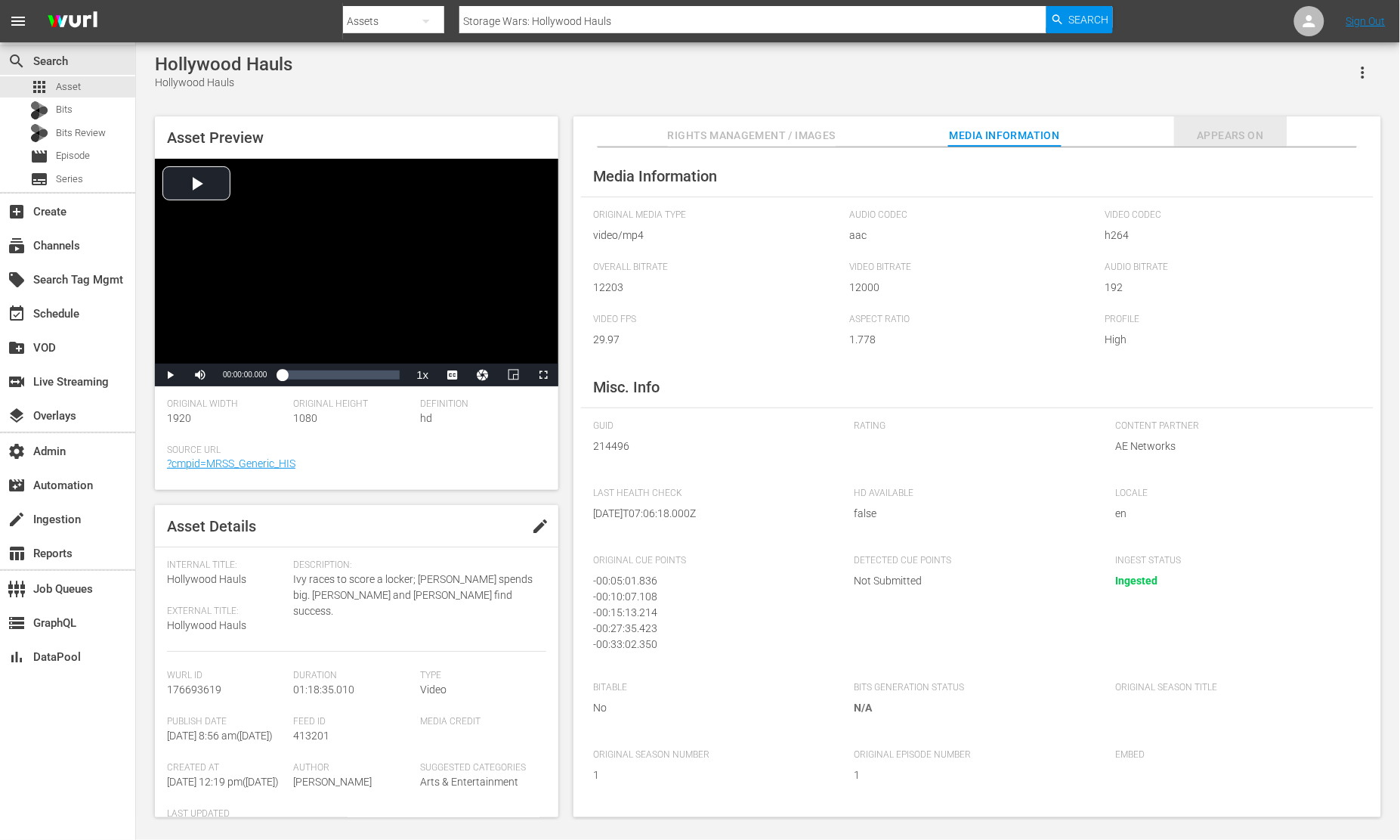
click at [1230, 133] on span "Appears On" at bounding box center [1231, 135] width 113 height 19
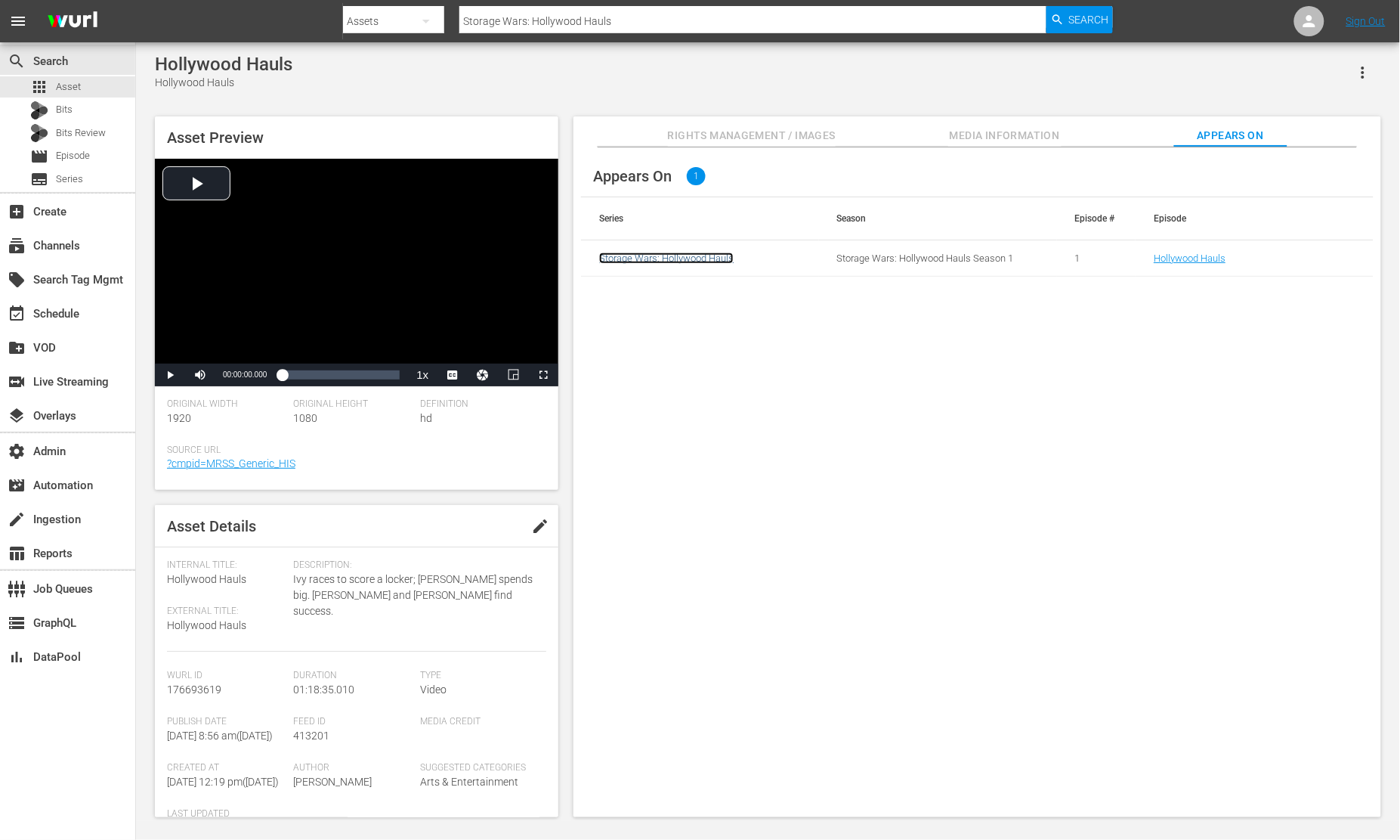
click at [660, 258] on link "Storage Wars: Hollywood Hauls" at bounding box center [666, 257] width 135 height 11
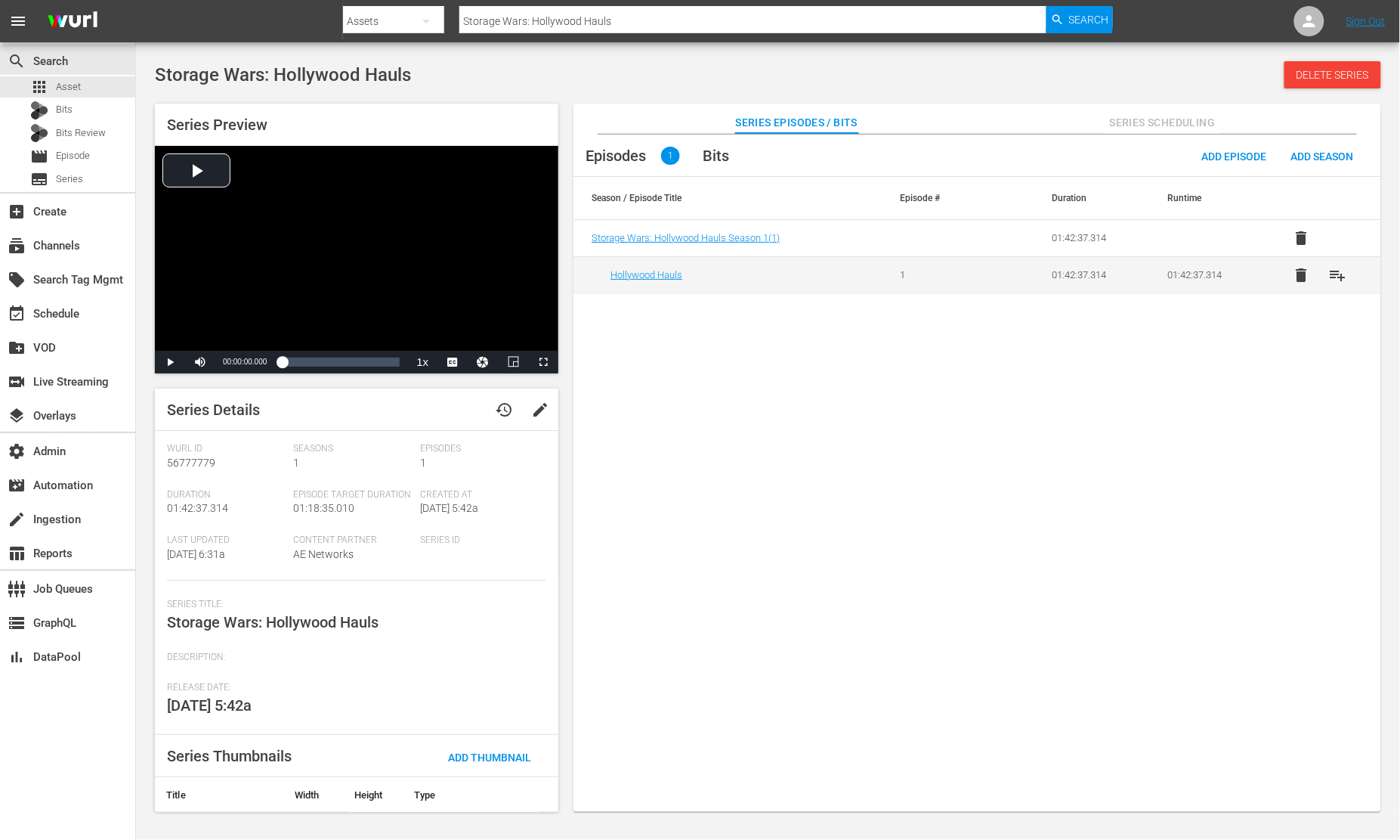
scroll to position [74, 0]
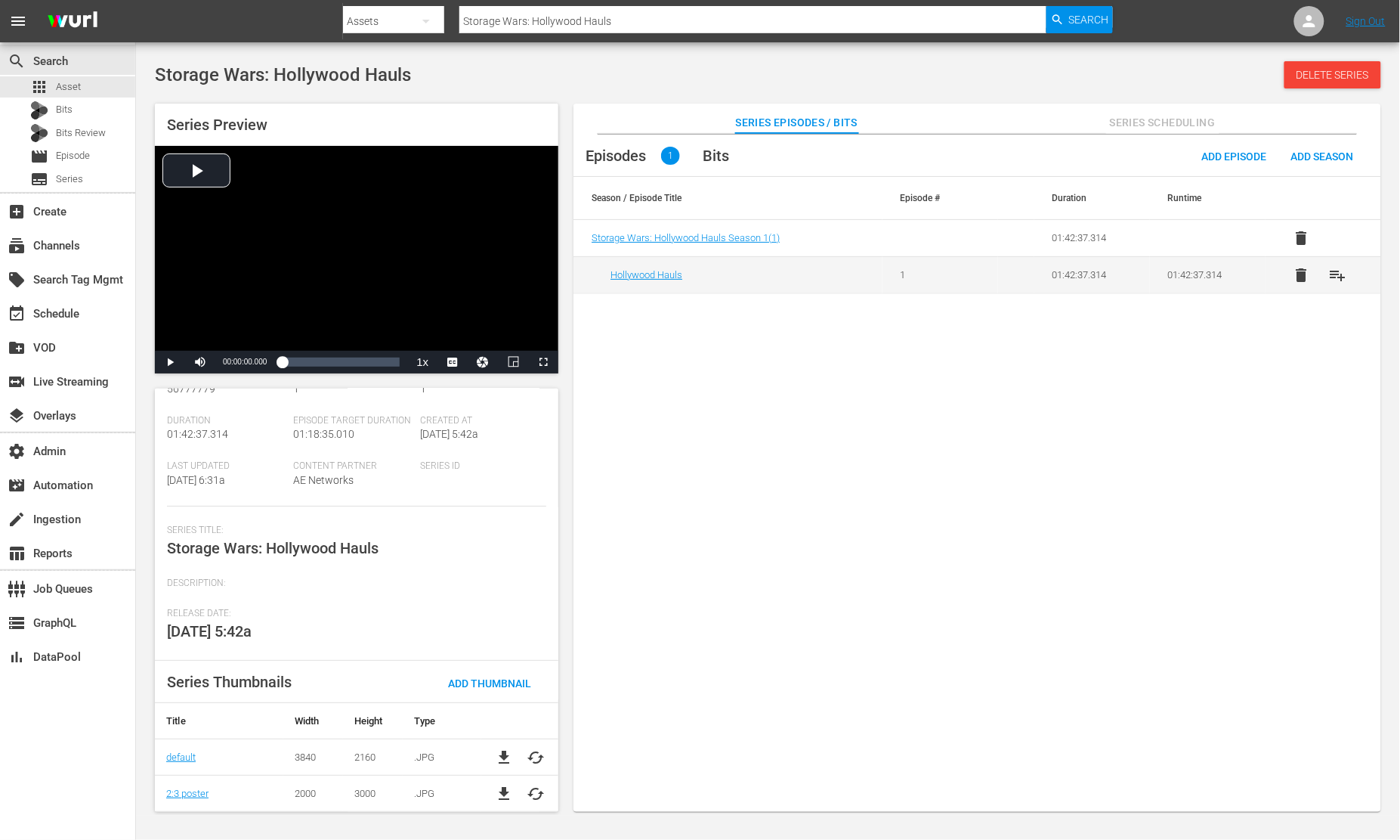
click at [264, 597] on div "Description:" at bounding box center [356, 592] width 379 height 30
click at [275, 599] on div "Description:" at bounding box center [356, 592] width 379 height 30
click at [759, 367] on div "Episodes 1 Bits Add Episode Add Season Season / Episode Title Episode # Duratio…" at bounding box center [978, 481] width 808 height 693
drag, startPoint x: 755, startPoint y: 73, endPoint x: 733, endPoint y: 67, distance: 22.5
click at [753, 72] on div "Storage Wars: Hollywood Hauls Delete Series" at bounding box center [768, 74] width 1227 height 27
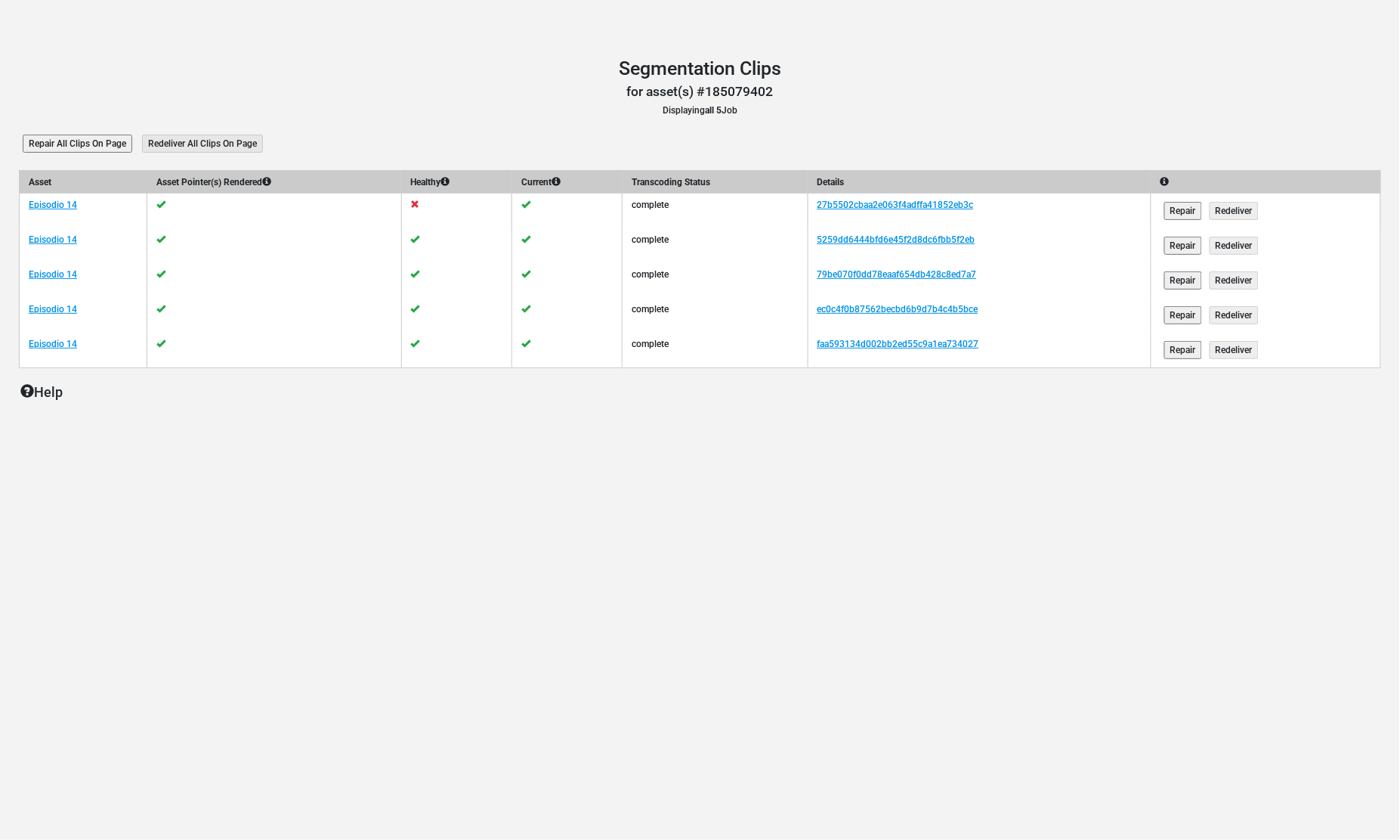
click at [420, 203] on icon at bounding box center [415, 204] width 9 height 9
click at [419, 203] on icon at bounding box center [415, 204] width 9 height 9
click at [937, 203] on link "27b5502cbaa2e063f4adffa41852eb3c" at bounding box center [896, 205] width 156 height 11
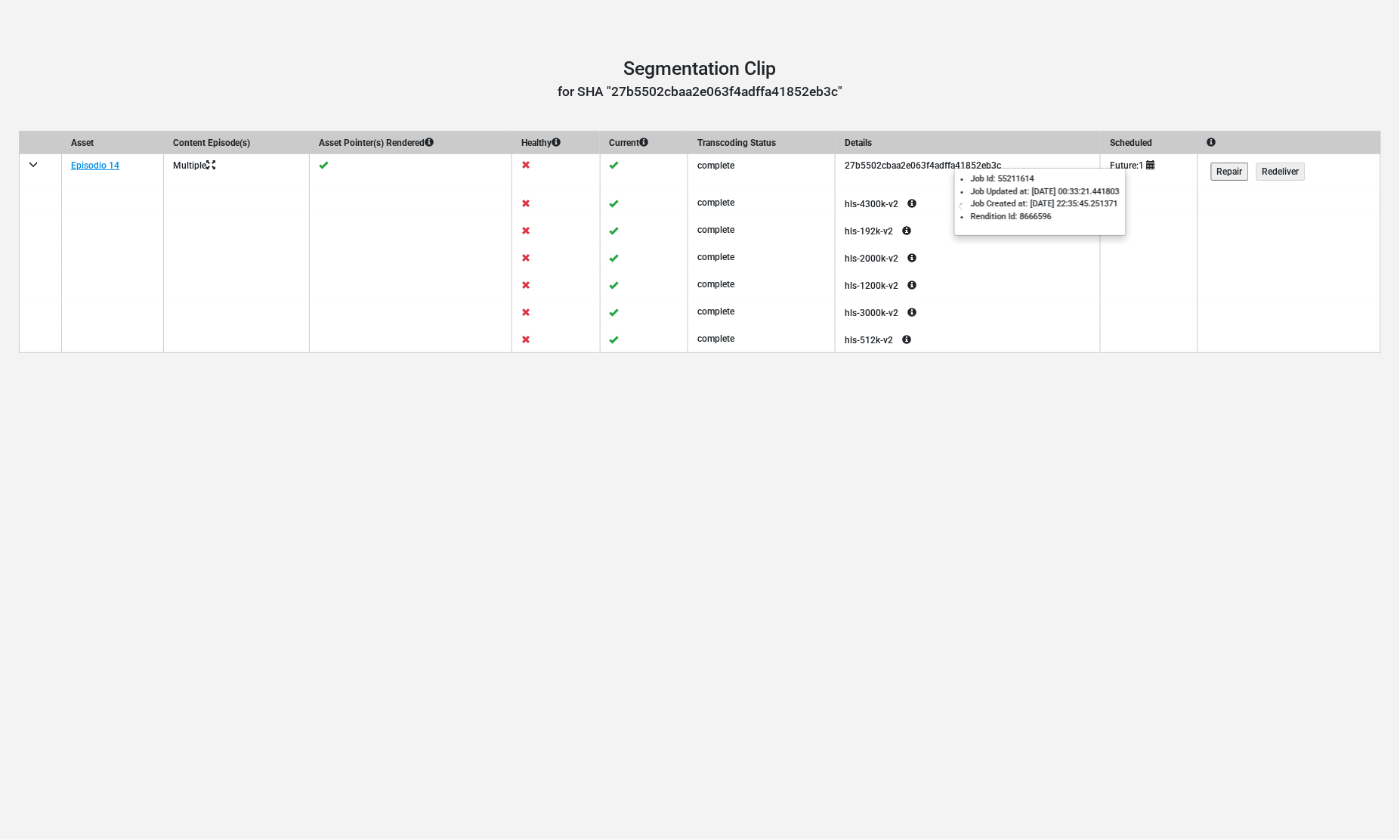
click at [926, 201] on icon at bounding box center [912, 203] width 27 height 18
drag, startPoint x: 472, startPoint y: 63, endPoint x: 384, endPoint y: 32, distance: 93.0
click at [454, 57] on h1 "Segmentation Clip" at bounding box center [700, 68] width 1363 height 23
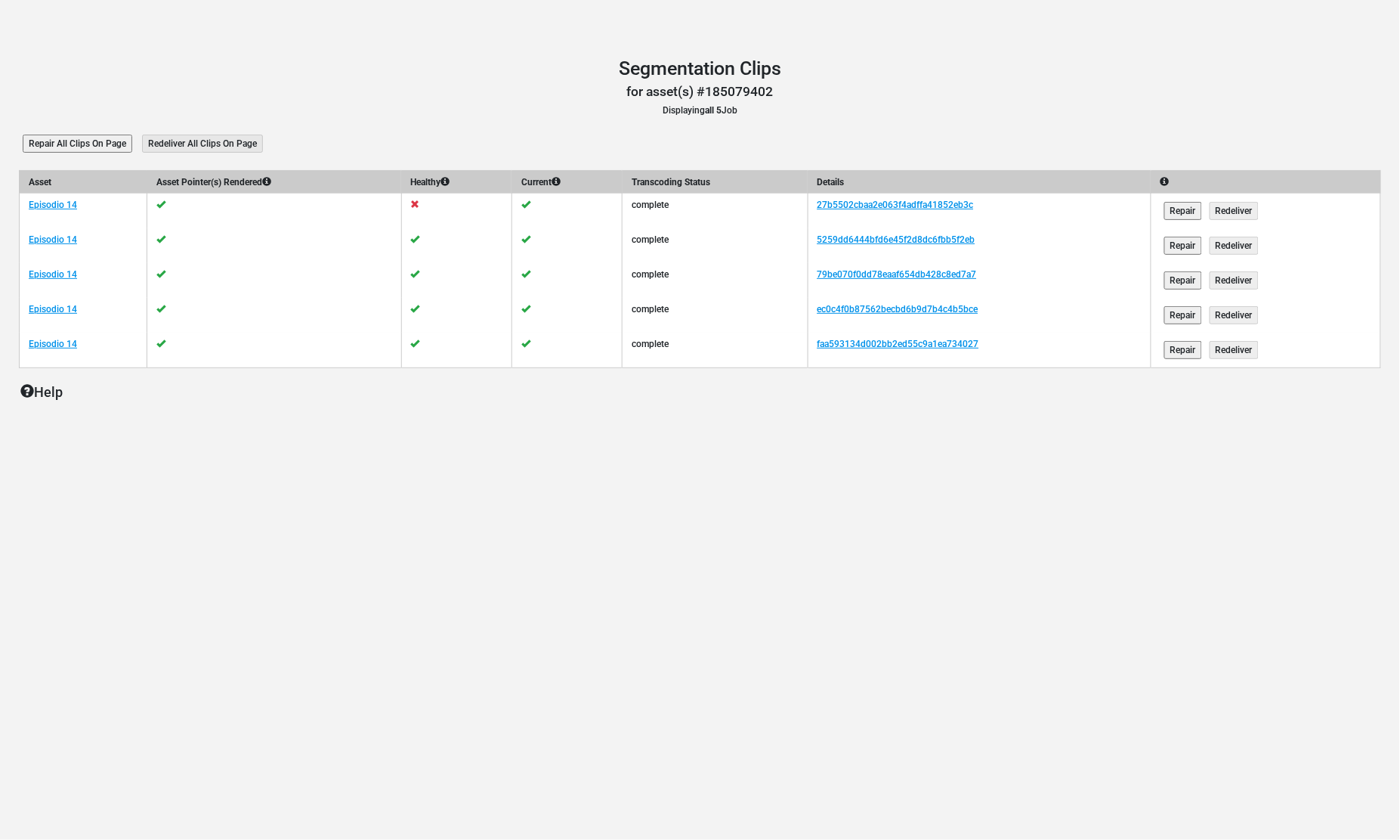
drag, startPoint x: 856, startPoint y: 125, endPoint x: 585, endPoint y: 68, distance: 277.3
click at [846, 125] on main "Segmentation Clips Segmentation Clips for asset(s) #185079402 Displaying all 5 …" at bounding box center [700, 252] width 1400 height 420
click at [734, 686] on div "Segmentation Clips Segmentation Clips for asset(s) #185079402 Displaying all 5 …" at bounding box center [700, 420] width 1400 height 840
drag, startPoint x: 245, startPoint y: 15, endPoint x: 196, endPoint y: 2, distance: 50.8
click at [221, 11] on div "Segmentation Clips Segmentation Clips for asset(s) #185079402 Displaying all 5 …" at bounding box center [700, 420] width 1400 height 840
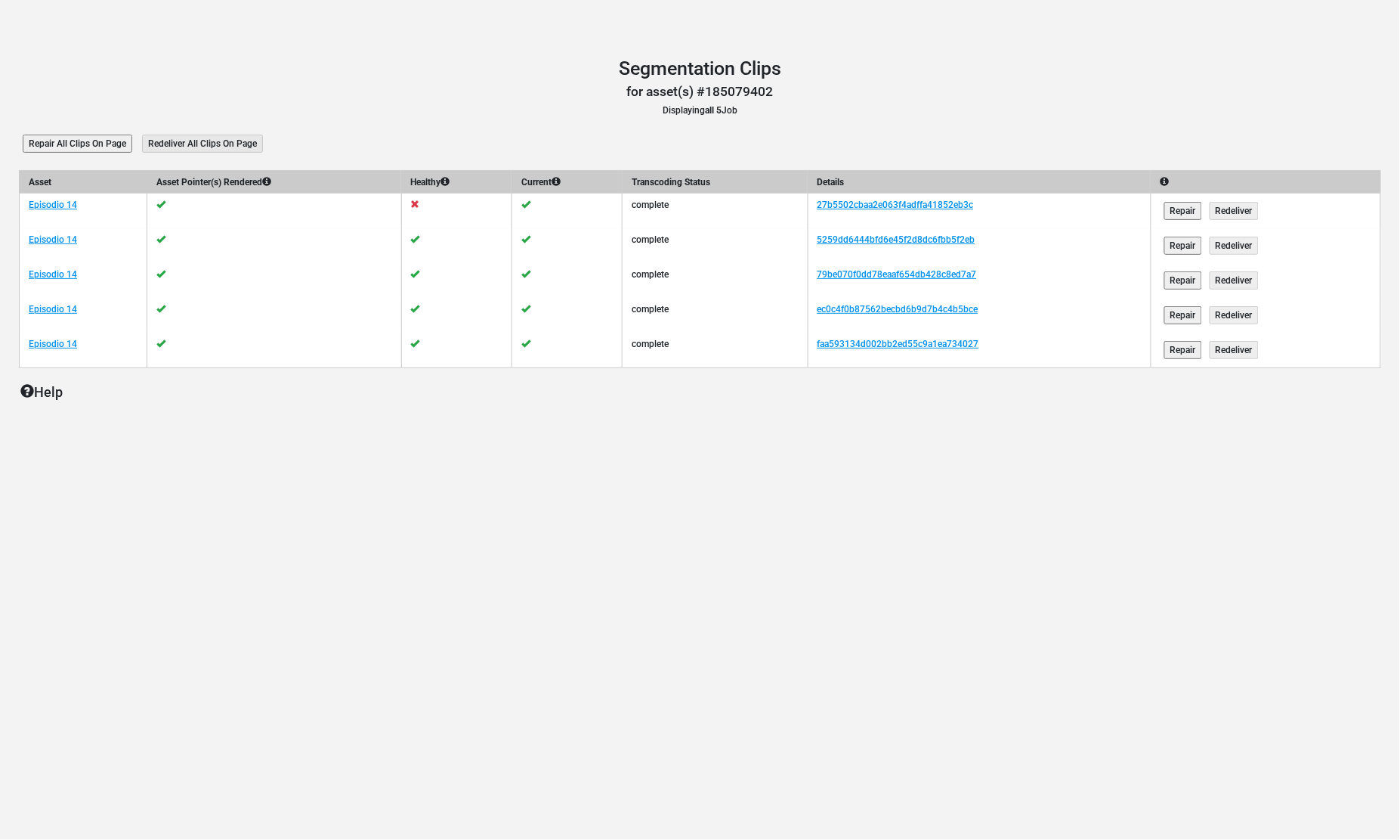
click at [420, 202] on icon at bounding box center [415, 204] width 9 height 9
drag, startPoint x: 1206, startPoint y: 210, endPoint x: 1226, endPoint y: 60, distance: 150.9
click at [1226, 60] on main "Segmentation Clips Segmentation Clips for asset(s) #185079402 Displaying all 5 …" at bounding box center [700, 252] width 1400 height 420
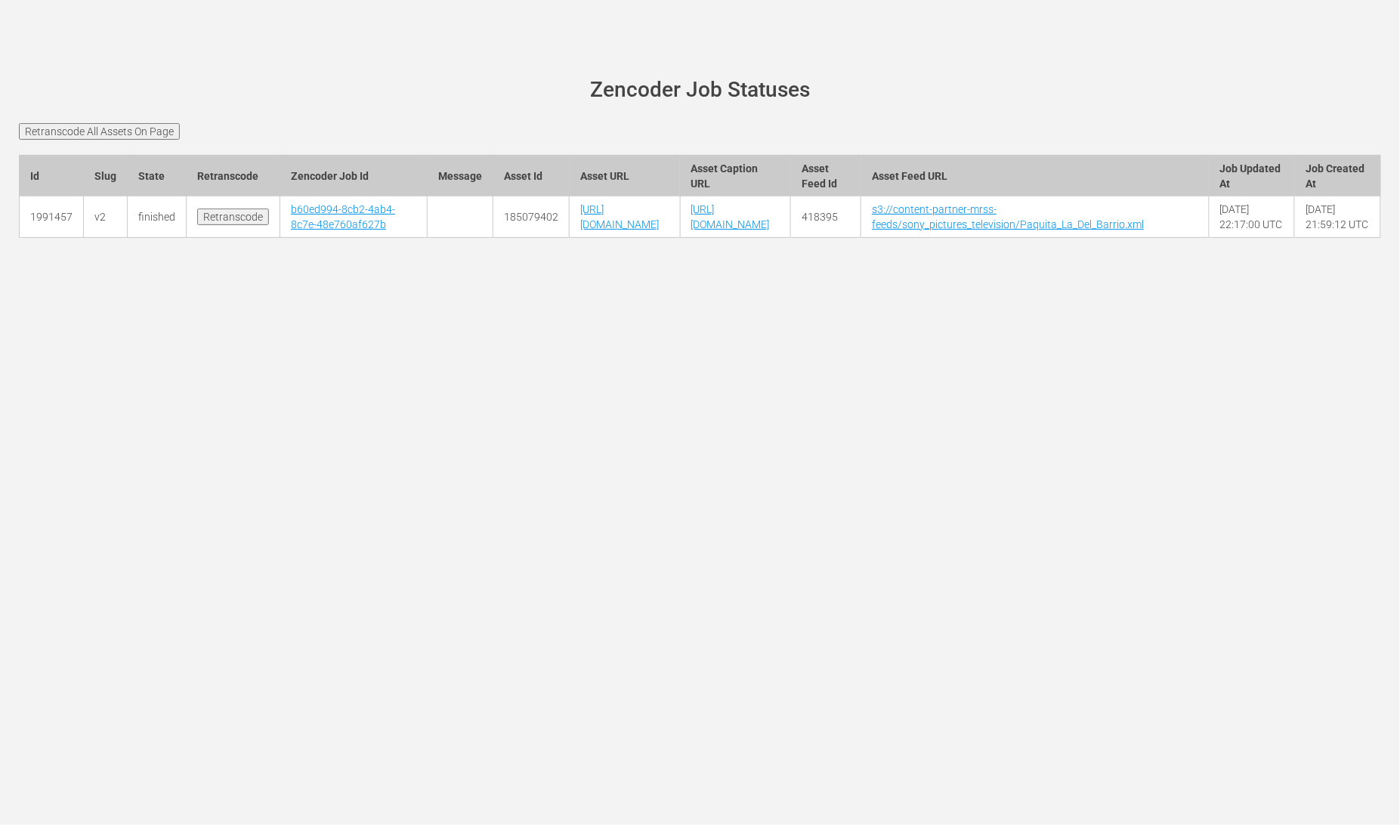
drag, startPoint x: 416, startPoint y: 535, endPoint x: 553, endPoint y: 287, distance: 283.1
click at [420, 524] on div "wurl-scheduler.com site status Zencoder Job Statuses Retranscode All Assets On …" at bounding box center [700, 412] width 1400 height 825
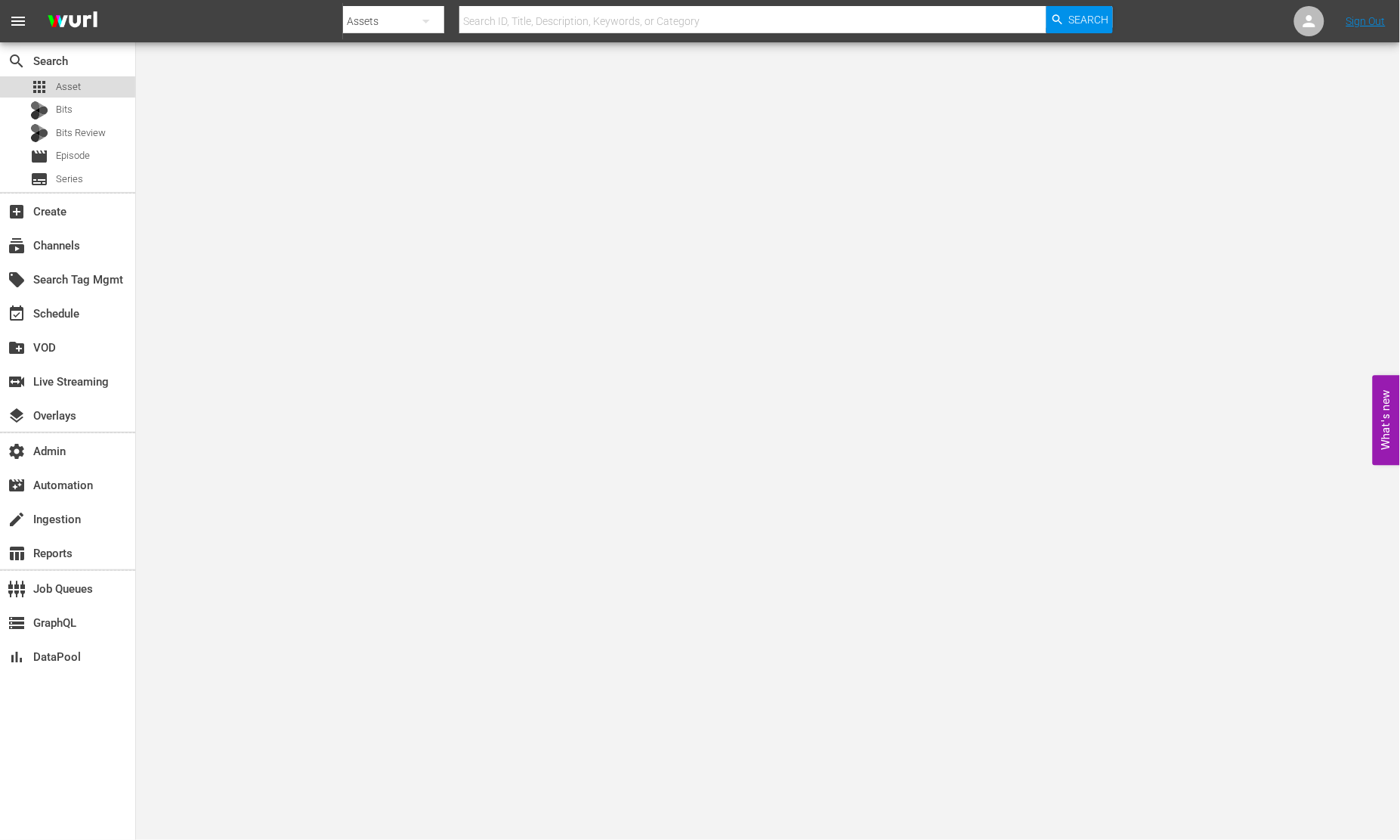
click at [85, 85] on div "apps Asset" at bounding box center [67, 86] width 135 height 21
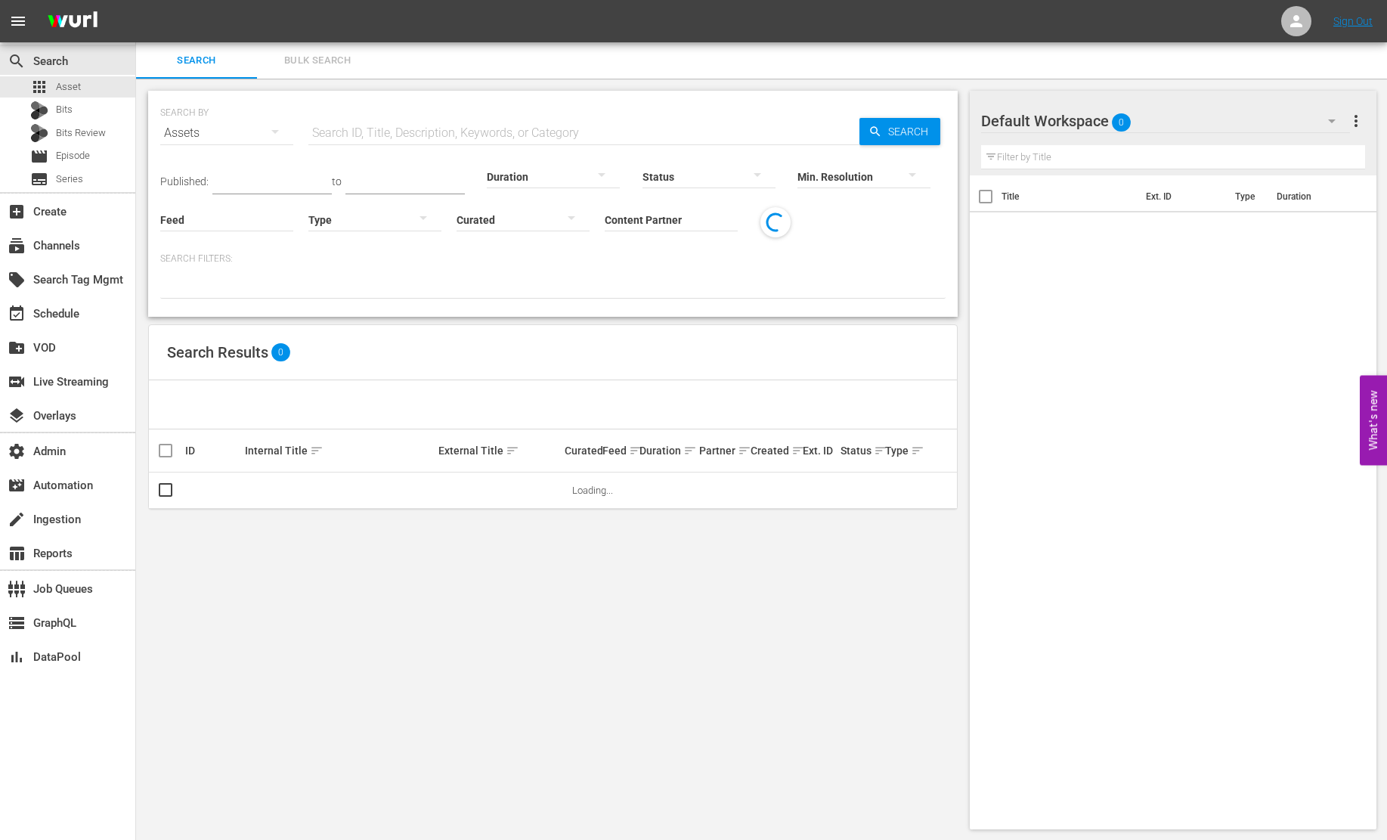
click at [420, 130] on input "text" at bounding box center [583, 133] width 551 height 36
paste input "214496"
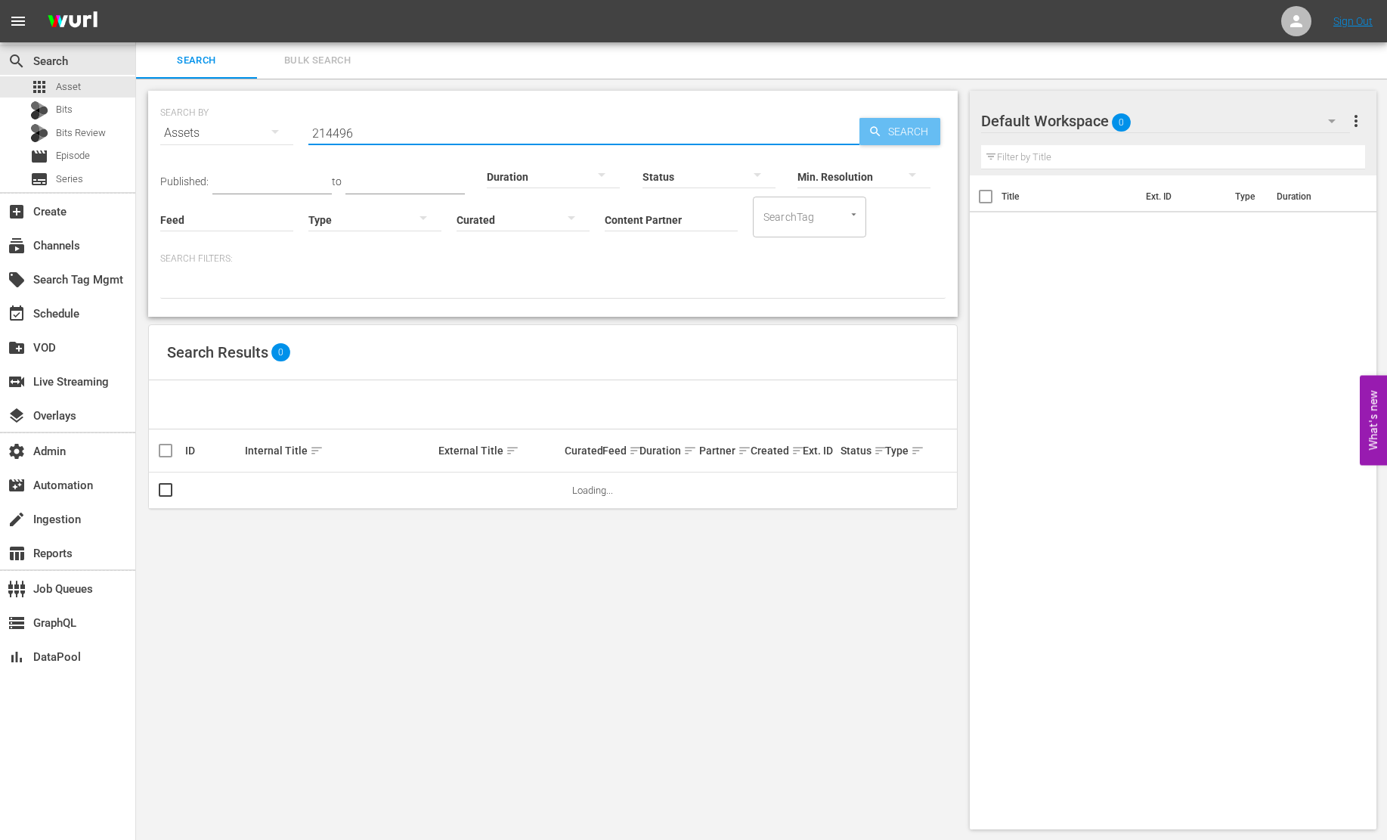
type input "214496"
drag, startPoint x: 899, startPoint y: 131, endPoint x: 243, endPoint y: 153, distance: 656.4
click at [892, 130] on span "Search" at bounding box center [911, 131] width 58 height 27
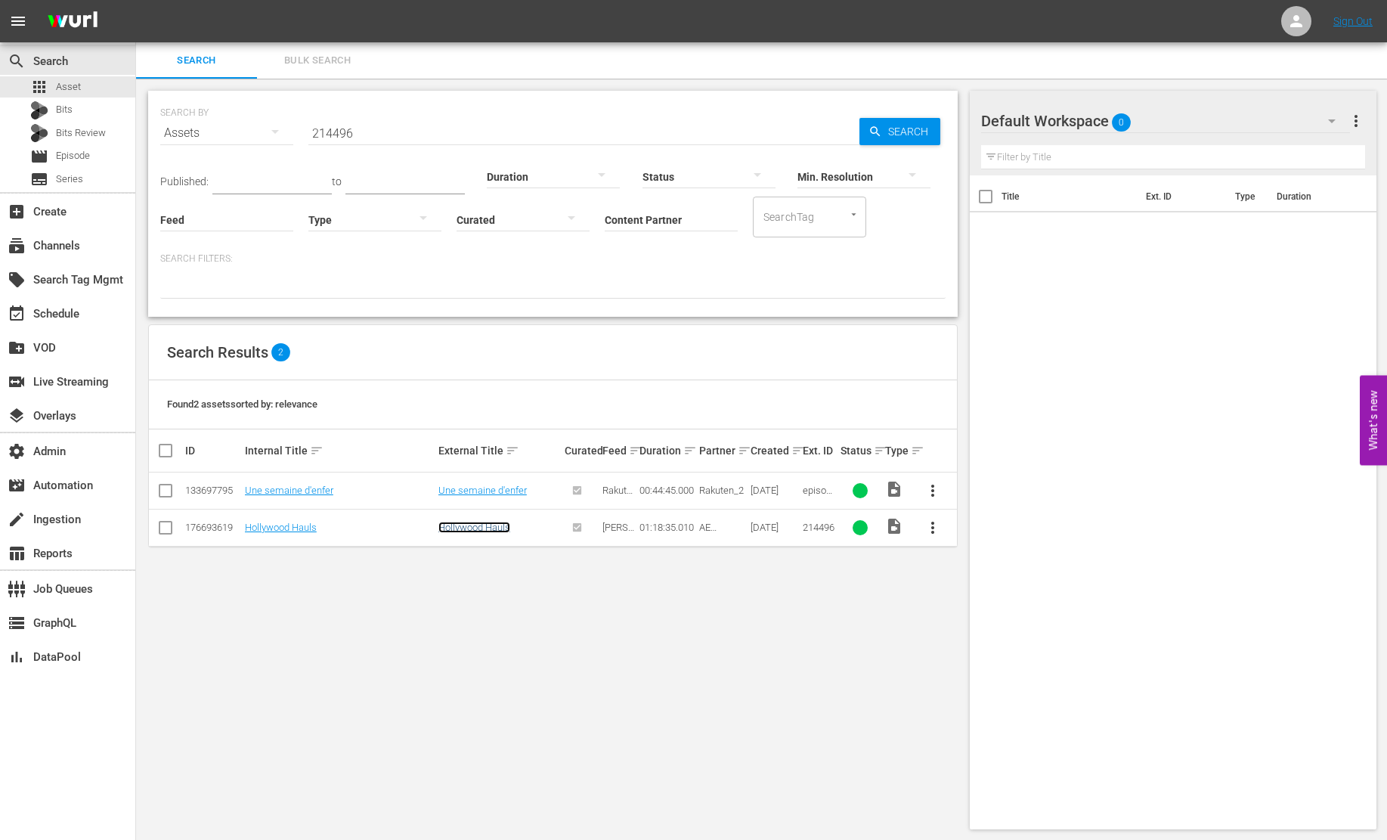
click at [477, 522] on link "Hollywood Hauls" at bounding box center [474, 527] width 72 height 11
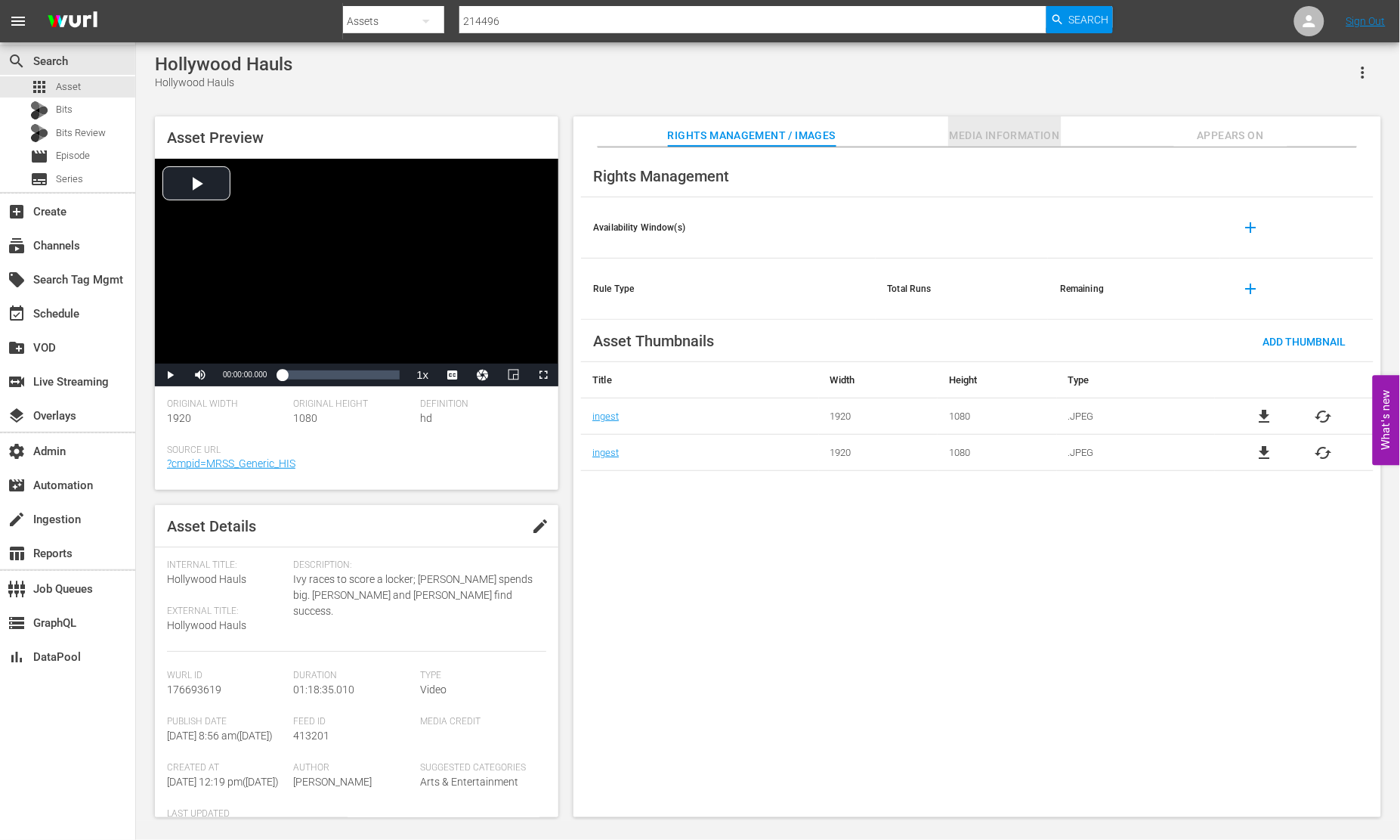
drag, startPoint x: 995, startPoint y: 125, endPoint x: 1041, endPoint y: 122, distance: 46.2
click at [995, 125] on button "Media Information" at bounding box center [1005, 131] width 113 height 30
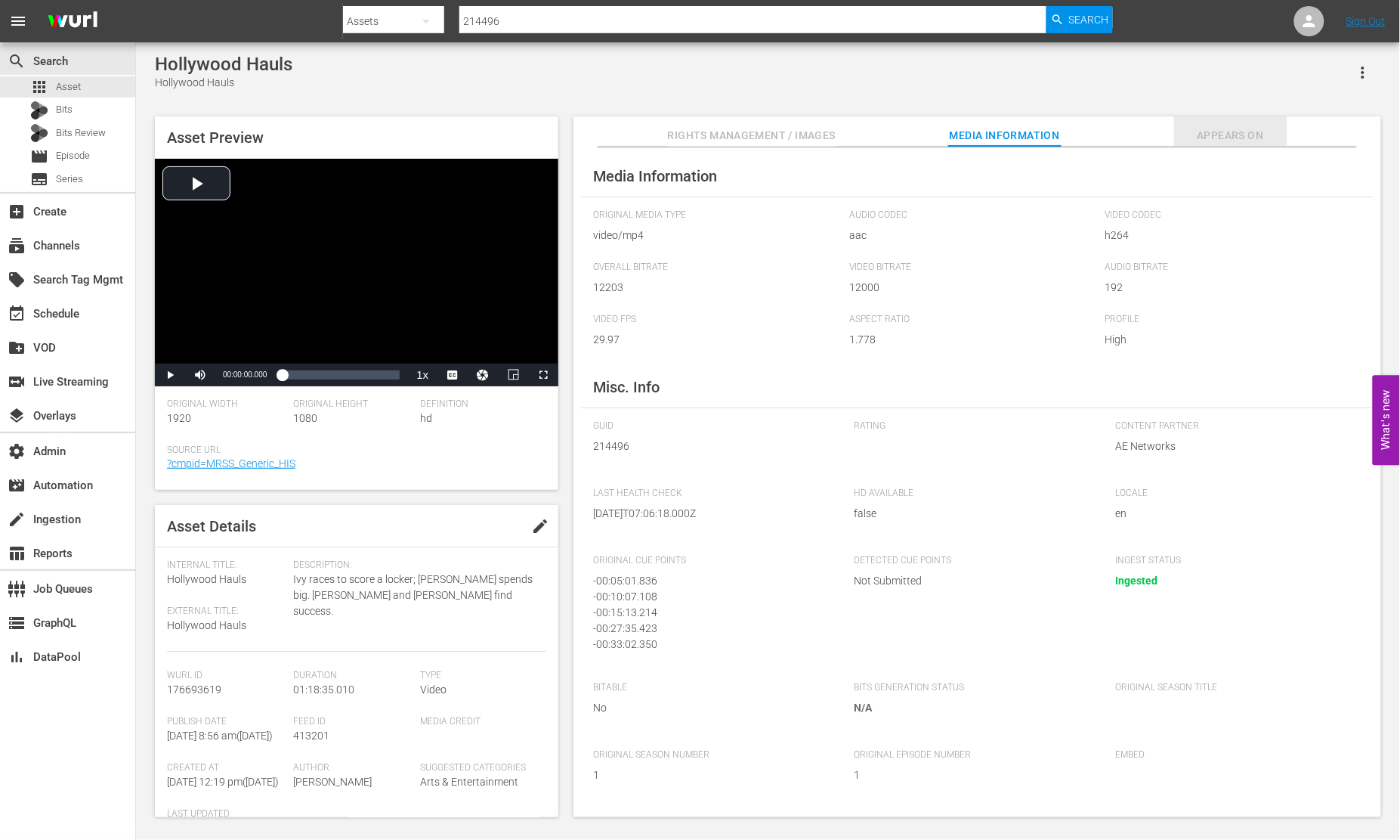
click at [1217, 140] on span "Appears On" at bounding box center [1231, 135] width 113 height 19
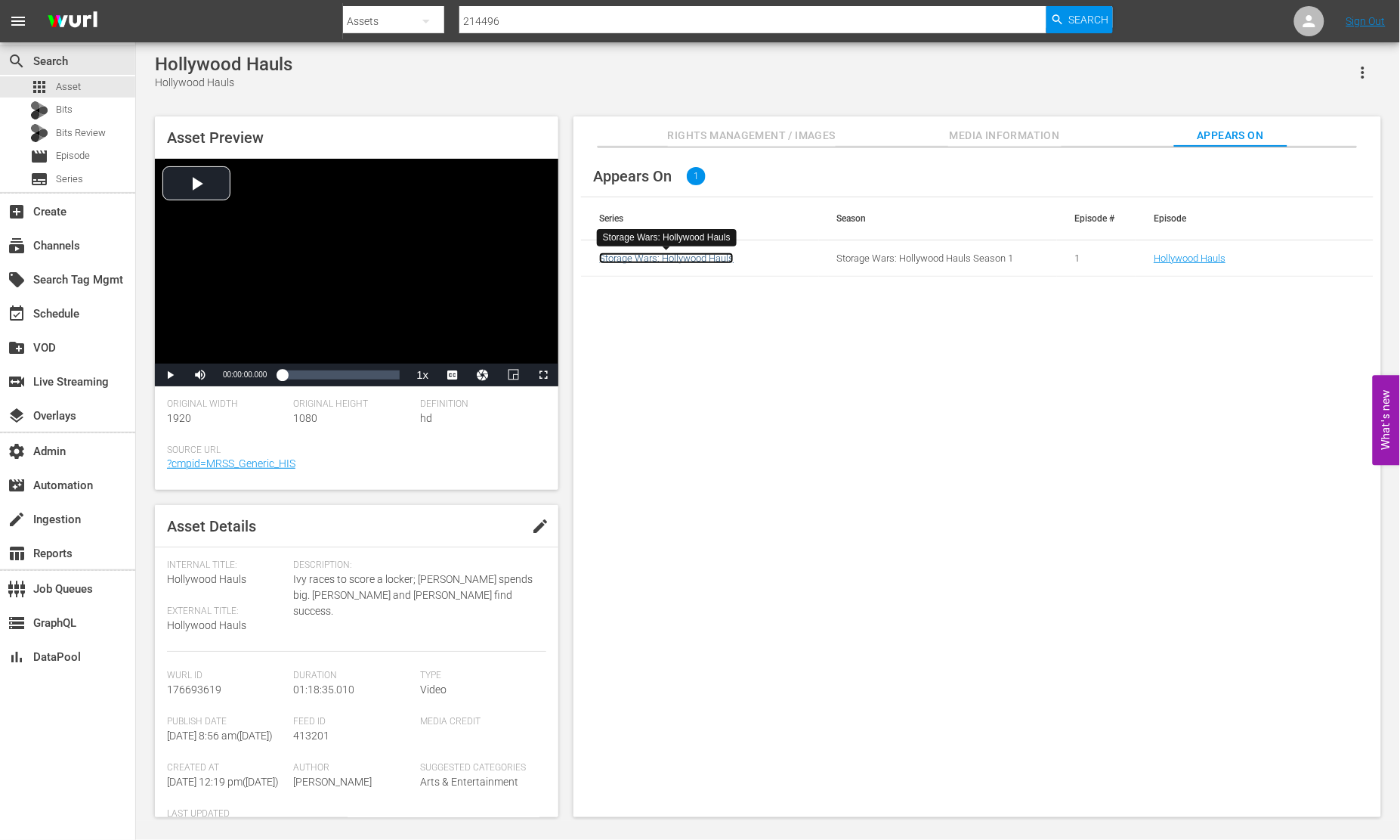
click at [694, 259] on link "Storage Wars: Hollywood Hauls" at bounding box center [666, 257] width 135 height 11
